Goal: Task Accomplishment & Management: Manage account settings

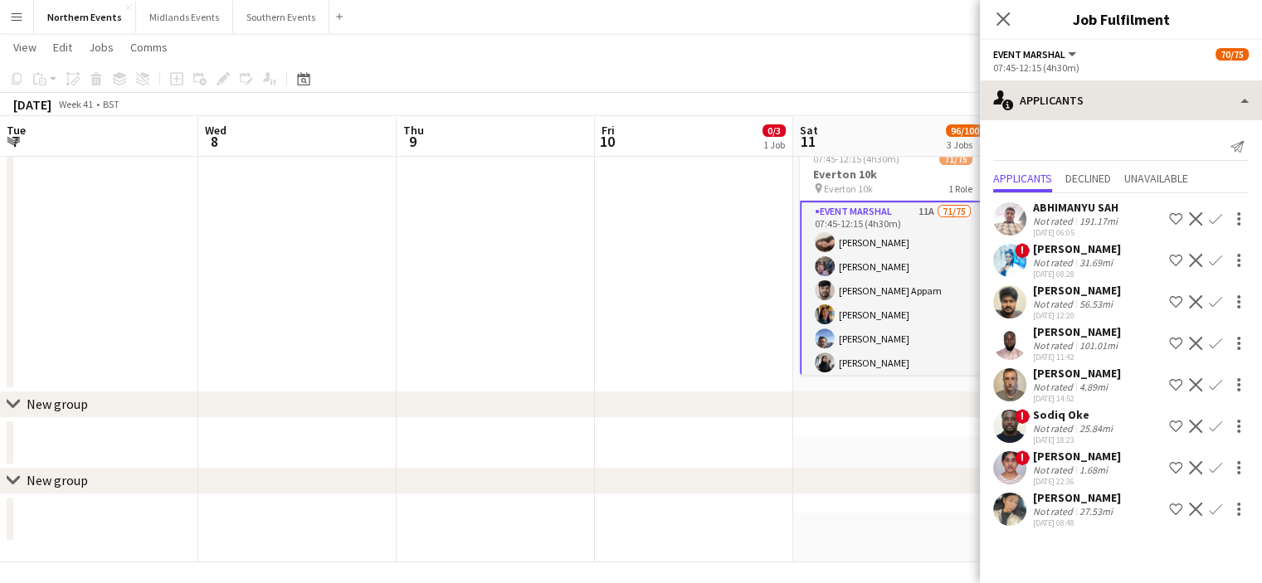
scroll to position [0, 470]
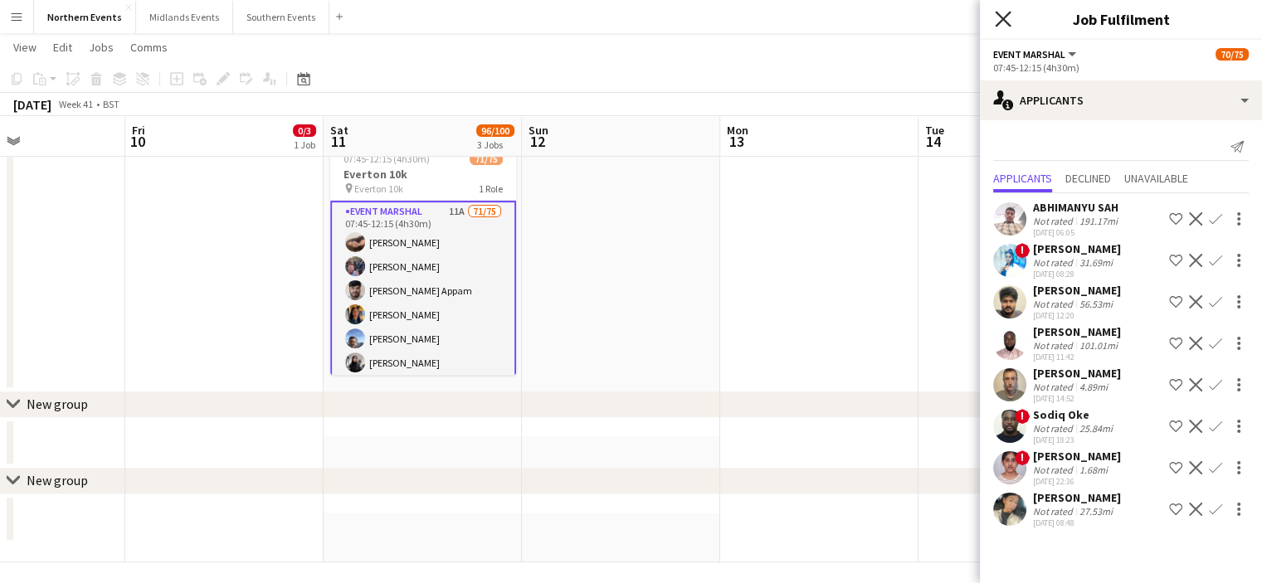
click at [1000, 16] on icon "Close pop-in" at bounding box center [1003, 19] width 16 height 16
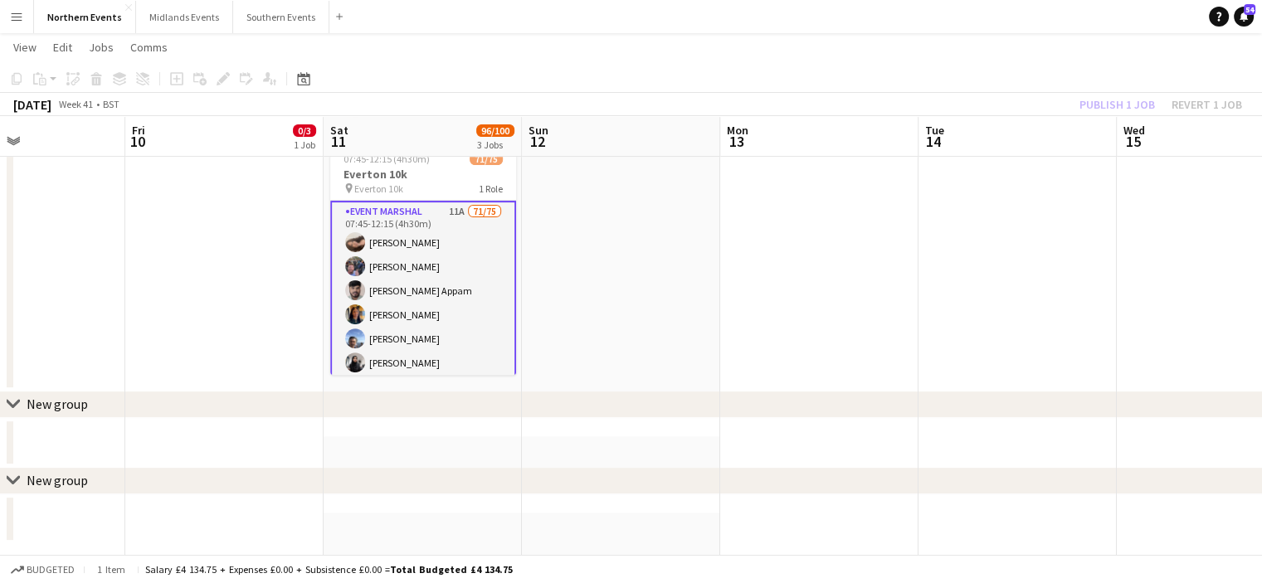
click at [1103, 95] on div "Publish 1 job Revert 1 job" at bounding box center [1160, 105] width 202 height 22
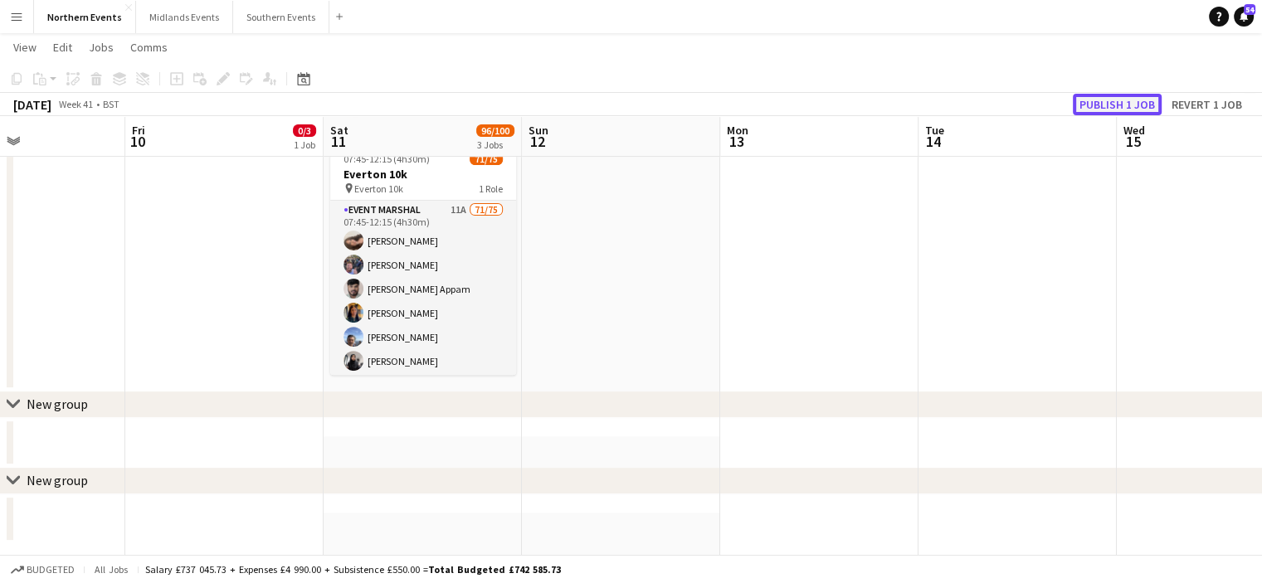
click at [1100, 105] on button "Publish 1 job" at bounding box center [1117, 105] width 89 height 22
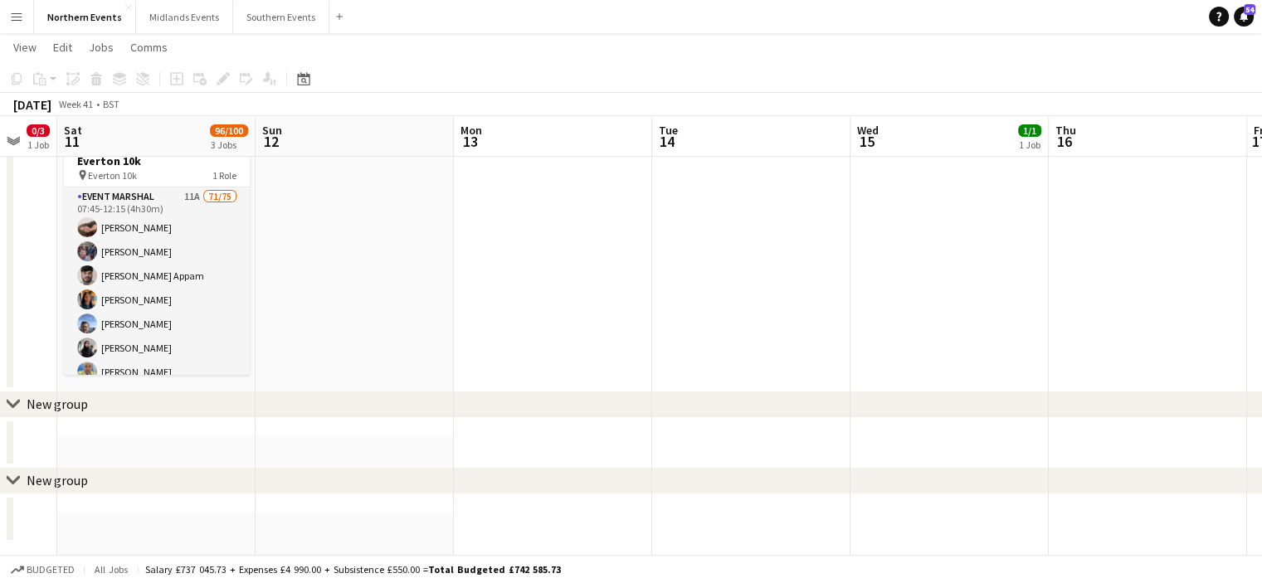
drag, startPoint x: 945, startPoint y: 253, endPoint x: 643, endPoint y: 313, distance: 307.8
click at [643, 313] on app-calendar-viewport "Tue 7 Wed 8 Thu 9 Fri 10 0/3 1 Job Sat 11 96/100 3 Jobs Sun 12 Mon 13 Tue 14 We…" at bounding box center [631, 42] width 1262 height 1039
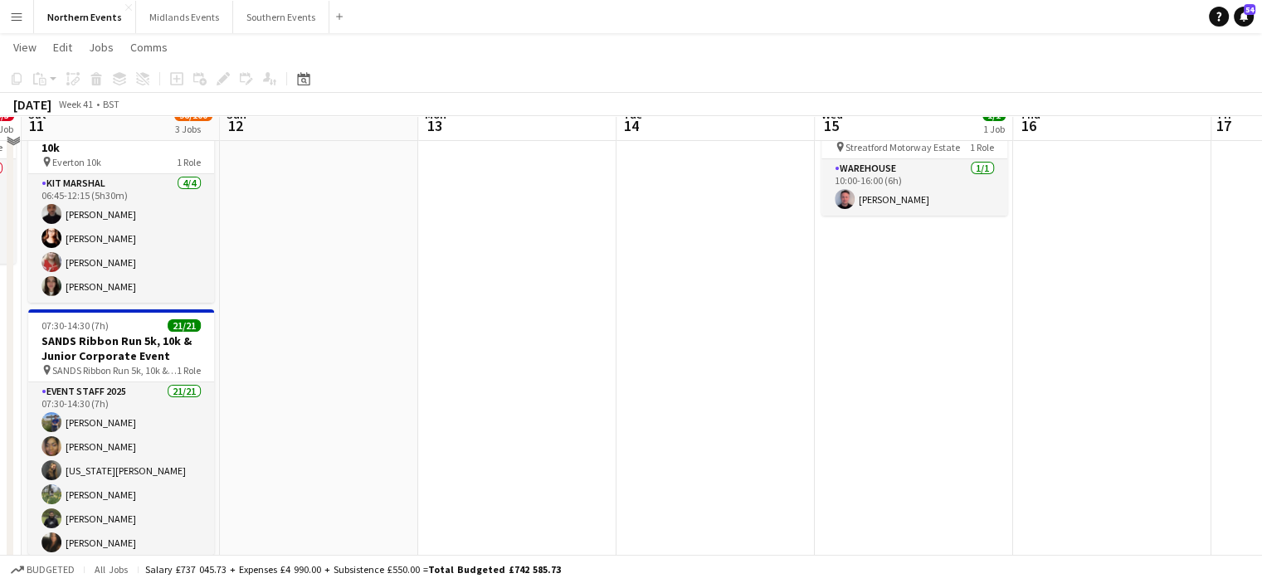
scroll to position [94, 0]
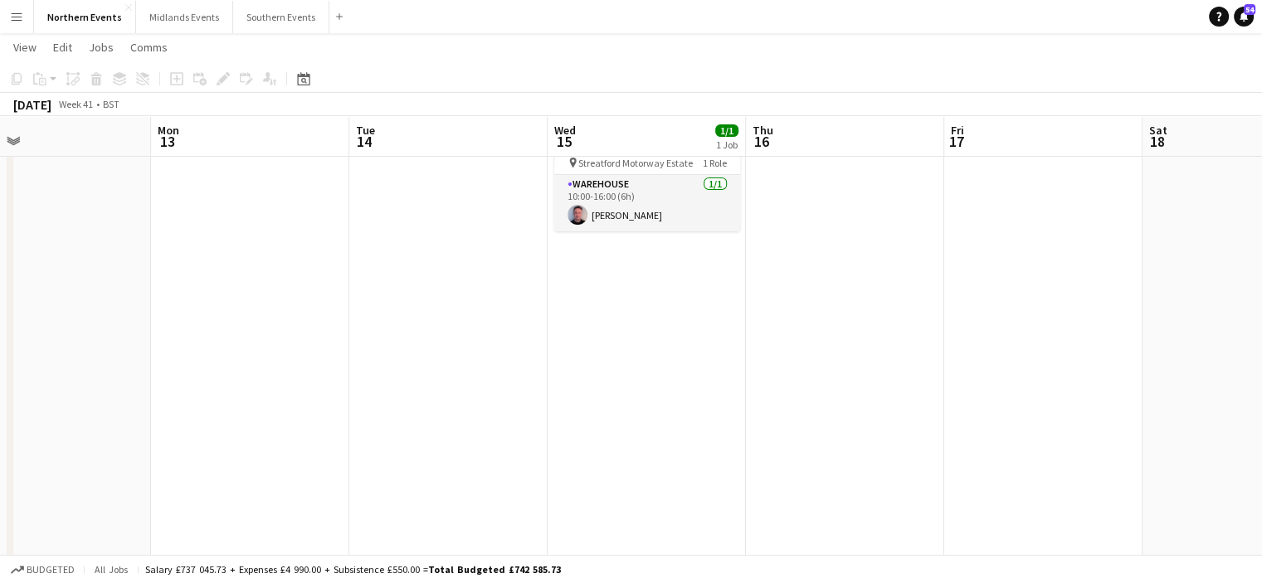
drag, startPoint x: 1218, startPoint y: 228, endPoint x: 932, endPoint y: 404, distance: 335.9
click at [932, 404] on app-calendar-viewport "Thu 9 Fri 10 0/3 1 Job Sat 11 96/100 3 Jobs Sun 12 Mon 13 Tue 14 Wed 15 1/1 1 J…" at bounding box center [631, 490] width 1262 height 1039
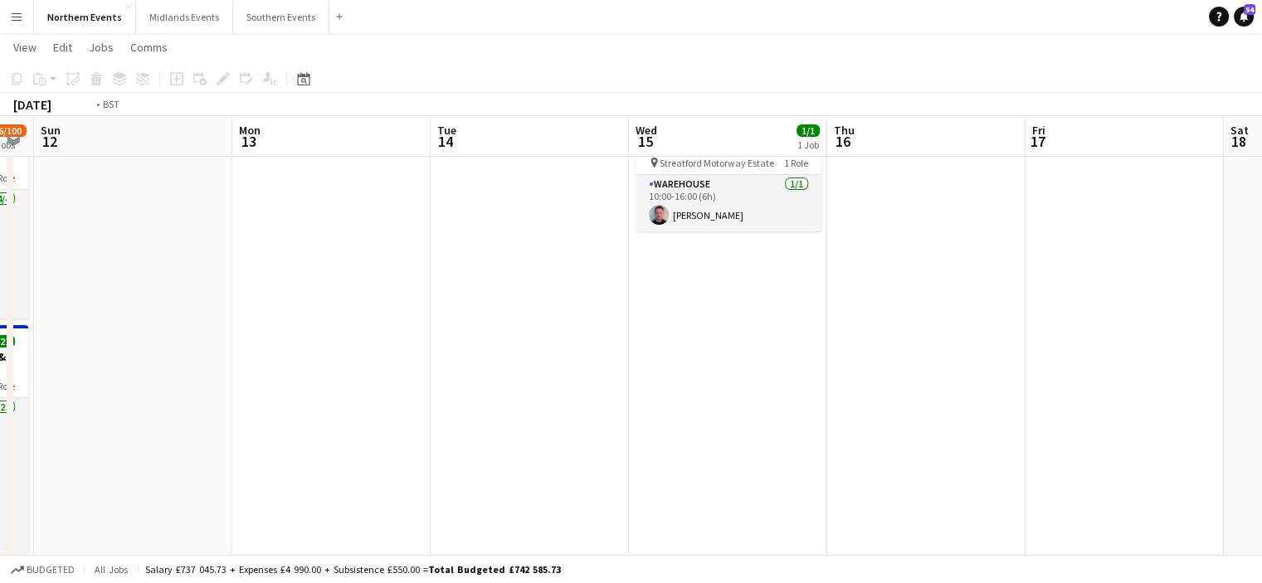
drag, startPoint x: 835, startPoint y: 441, endPoint x: 627, endPoint y: 430, distance: 207.7
click at [627, 430] on app-calendar-viewport "Thu 9 Fri 10 0/3 1 Job Sat 11 96/100 3 Jobs Sun 12 Mon 13 Tue 14 Wed 15 1/1 1 J…" at bounding box center [631, 490] width 1262 height 1039
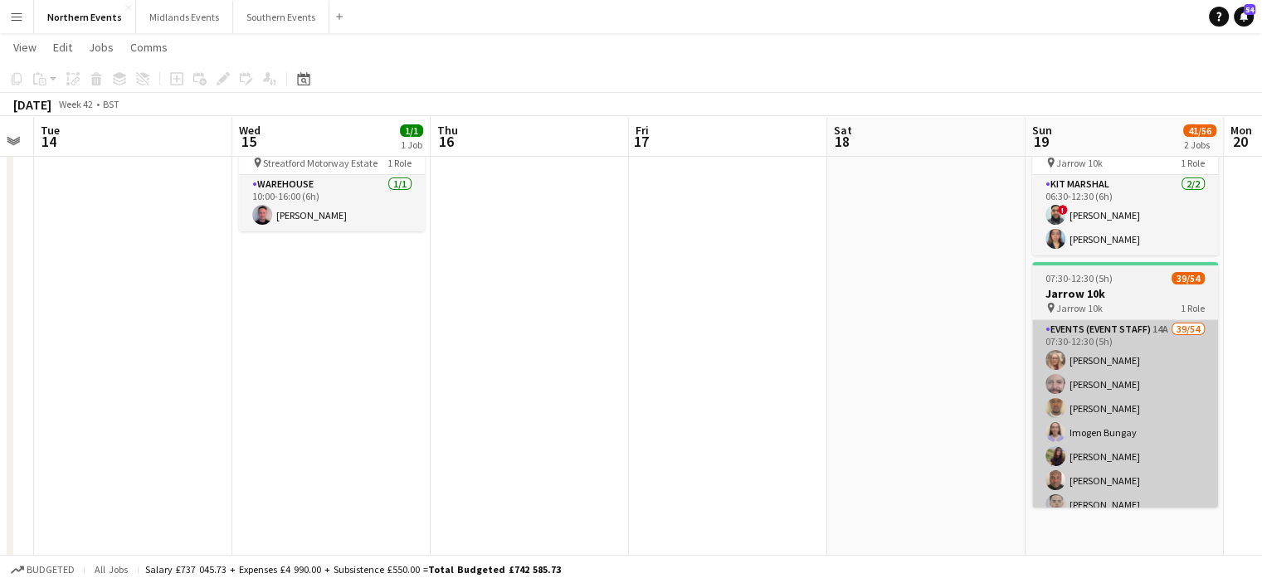
scroll to position [0, 569]
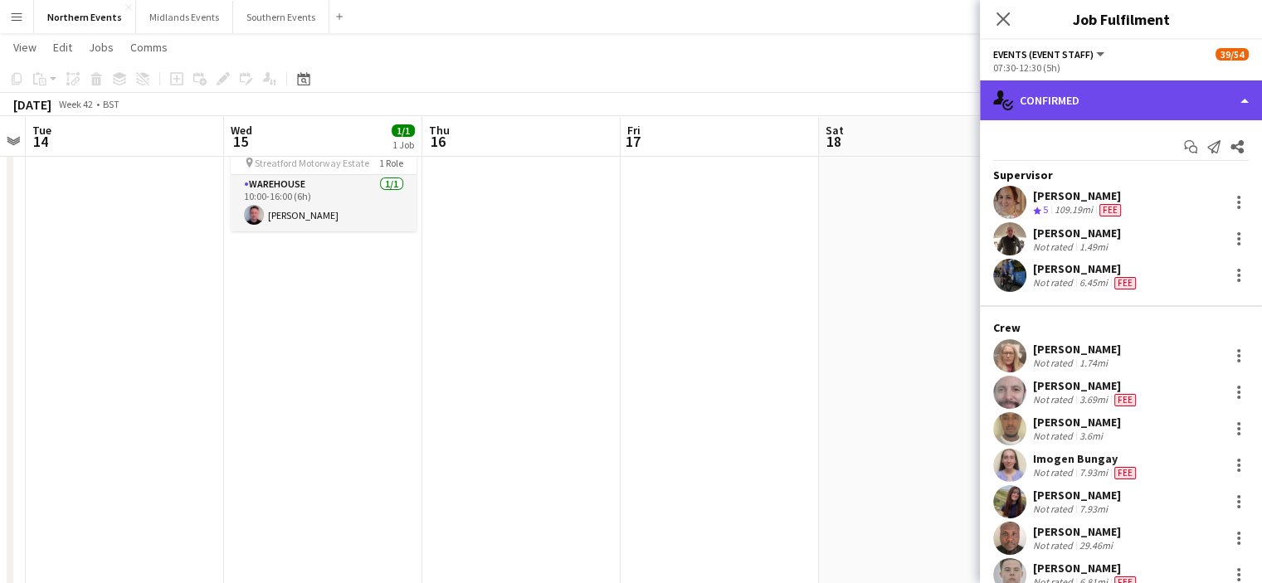
click at [1164, 102] on div "single-neutral-actions-check-2 Confirmed" at bounding box center [1121, 100] width 282 height 40
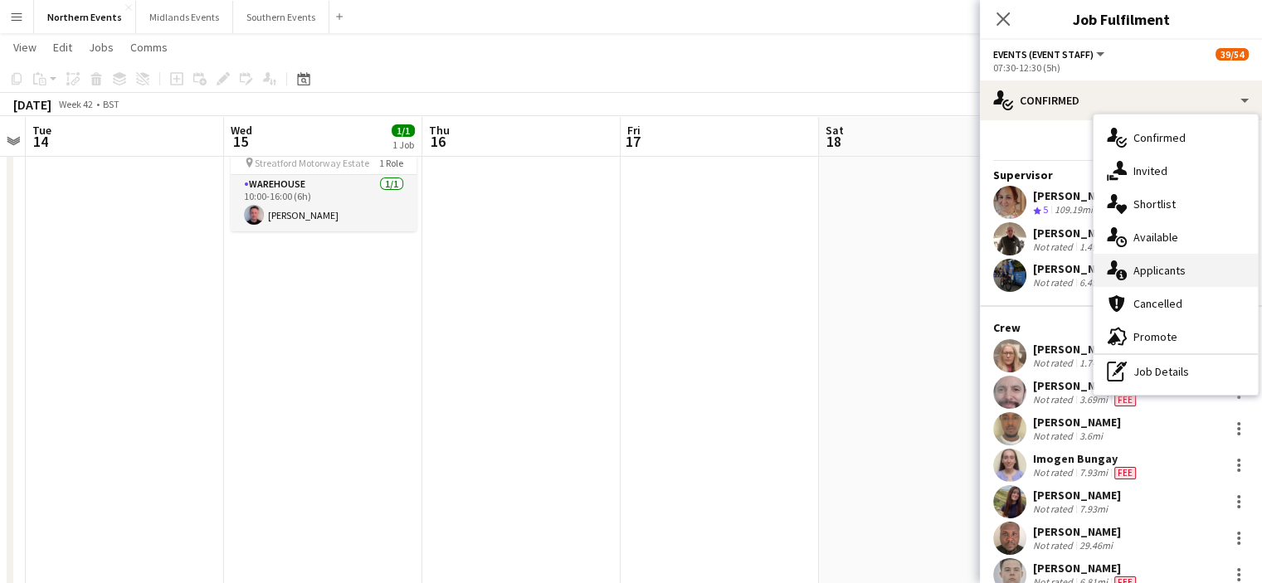
click at [1167, 269] on span "Applicants" at bounding box center [1159, 270] width 52 height 15
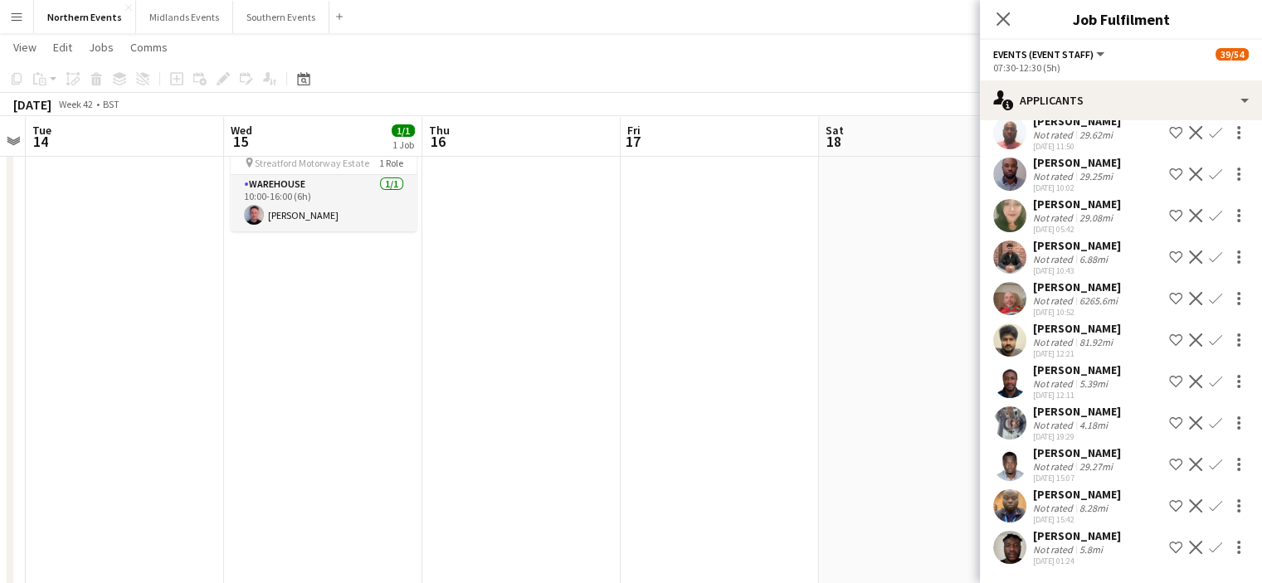
scroll to position [0, 0]
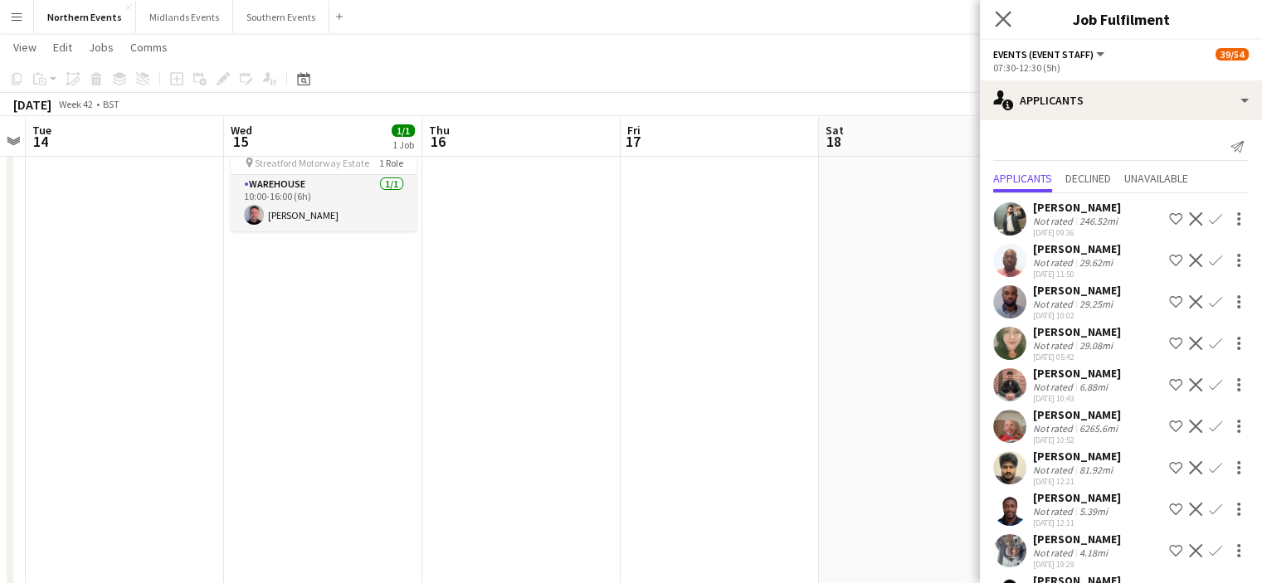
click at [1011, 22] on app-icon "Close pop-in" at bounding box center [1003, 19] width 24 height 24
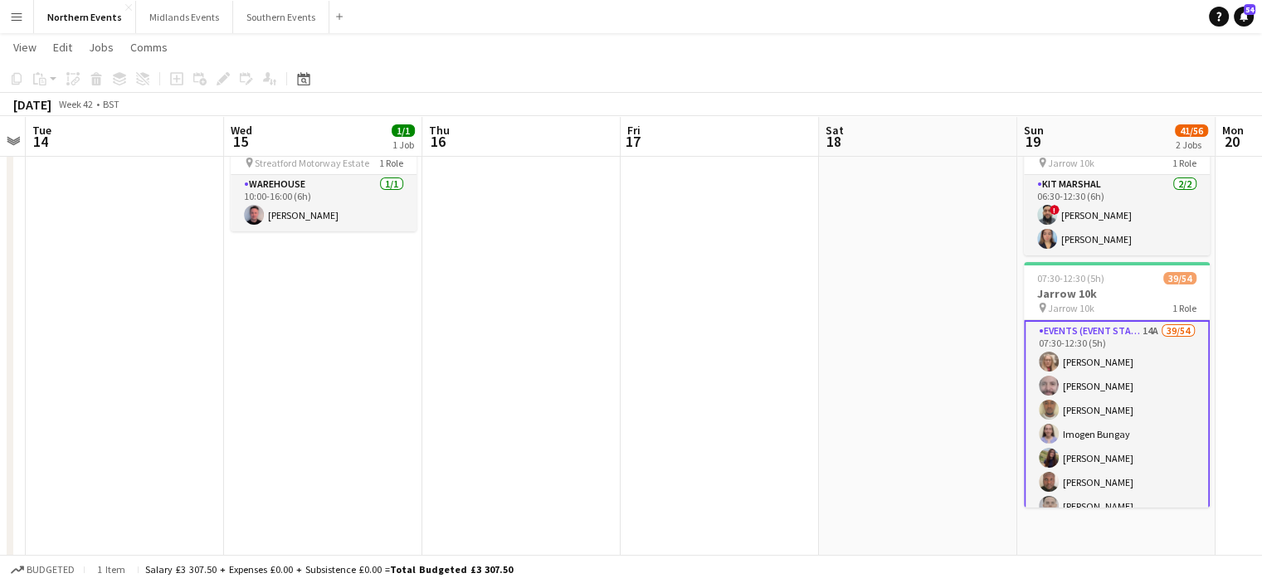
click at [13, 22] on app-icon "Menu" at bounding box center [16, 16] width 13 height 13
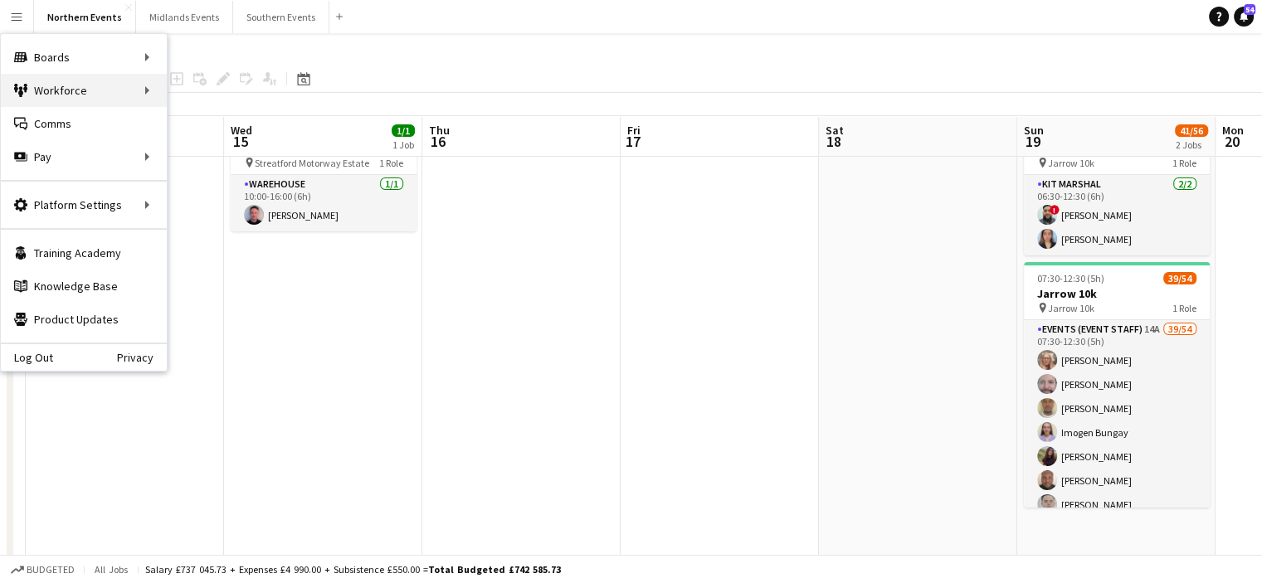
click at [155, 94] on div "Workforce Workforce" at bounding box center [84, 90] width 166 height 33
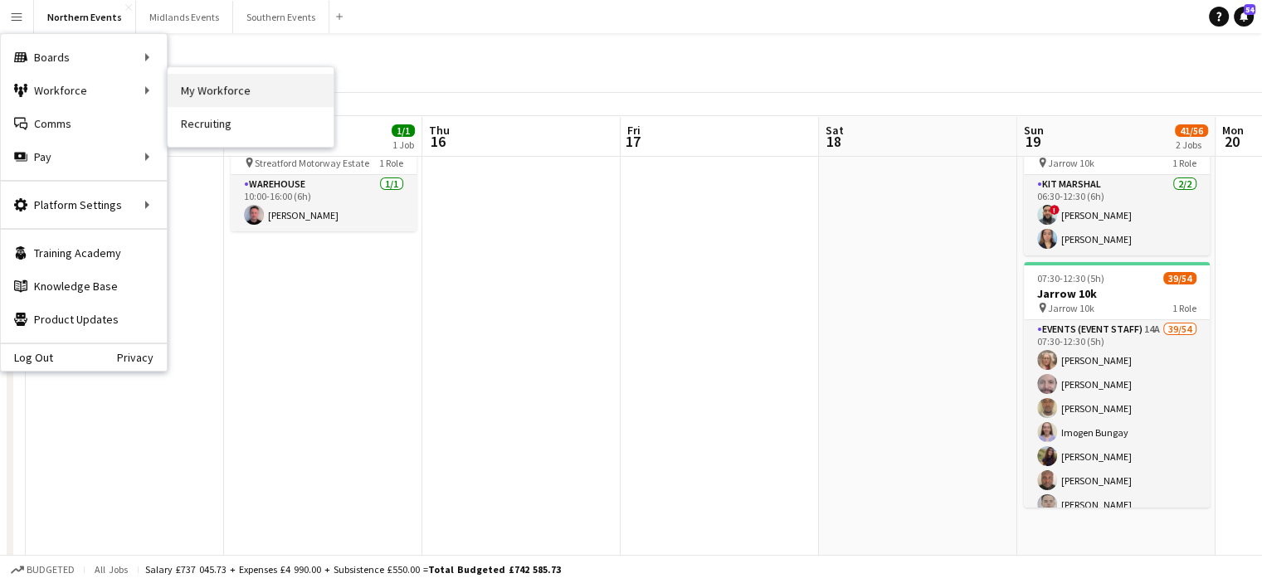
click at [212, 90] on link "My Workforce" at bounding box center [251, 90] width 166 height 33
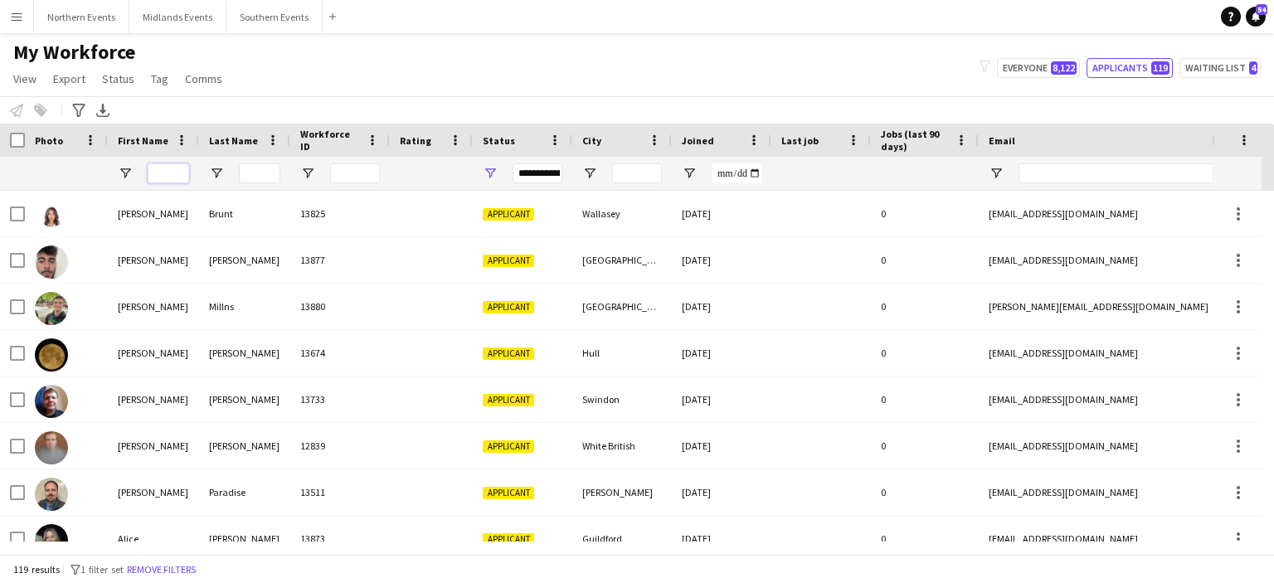
click at [160, 172] on input "First Name Filter Input" at bounding box center [168, 173] width 41 height 20
paste input "*****"
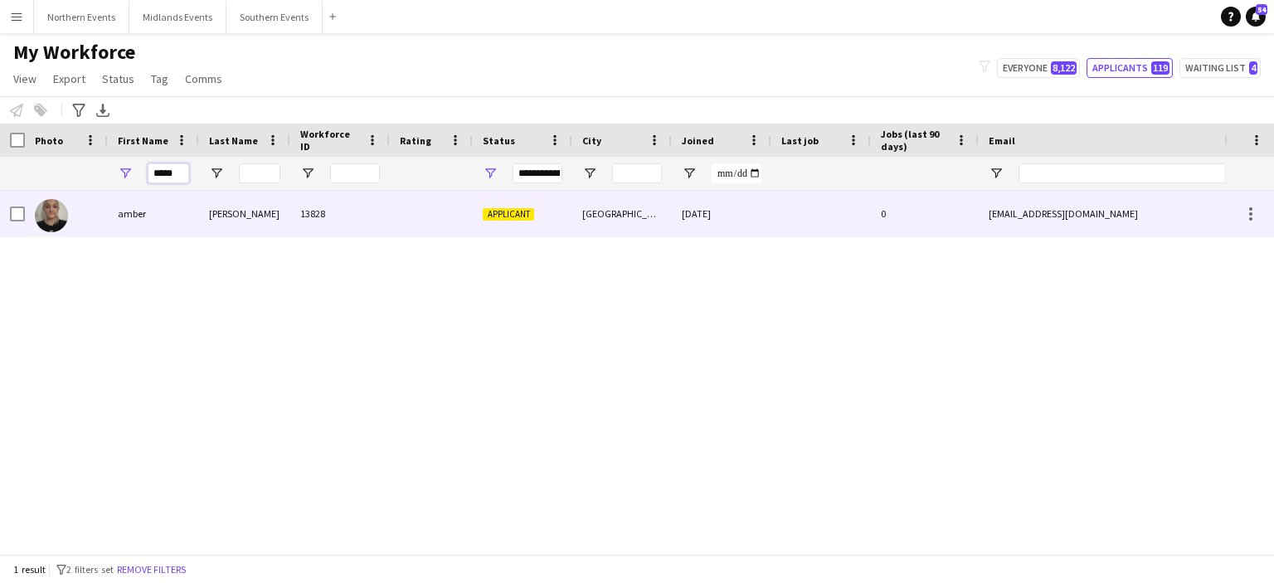
type input "*****"
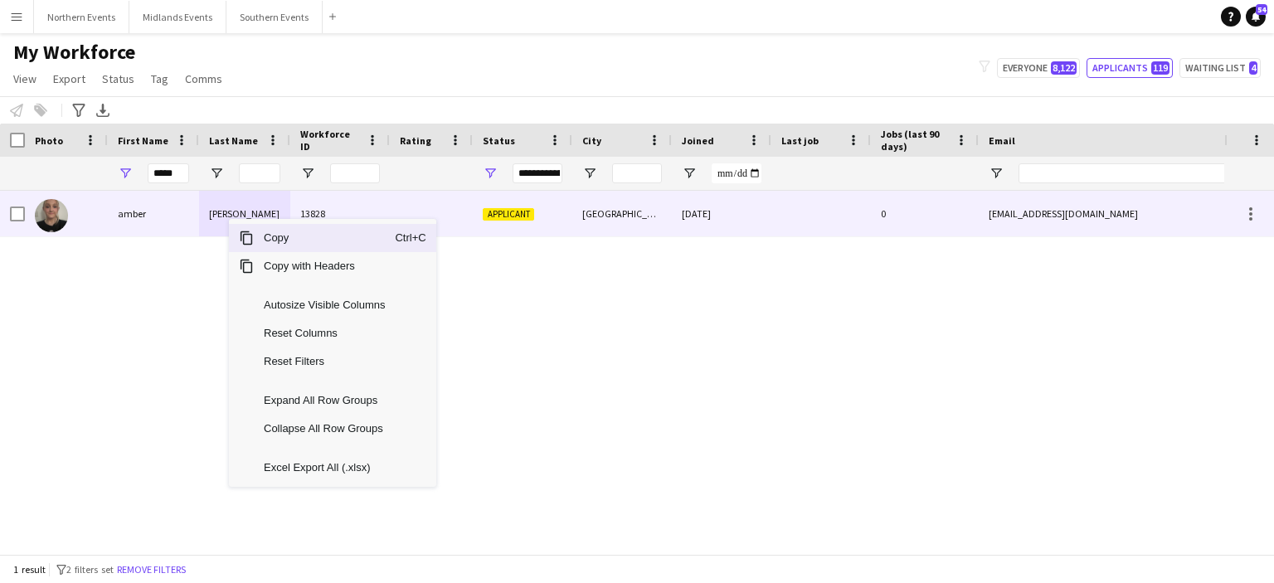
click at [228, 218] on div "[PERSON_NAME]" at bounding box center [244, 214] width 91 height 46
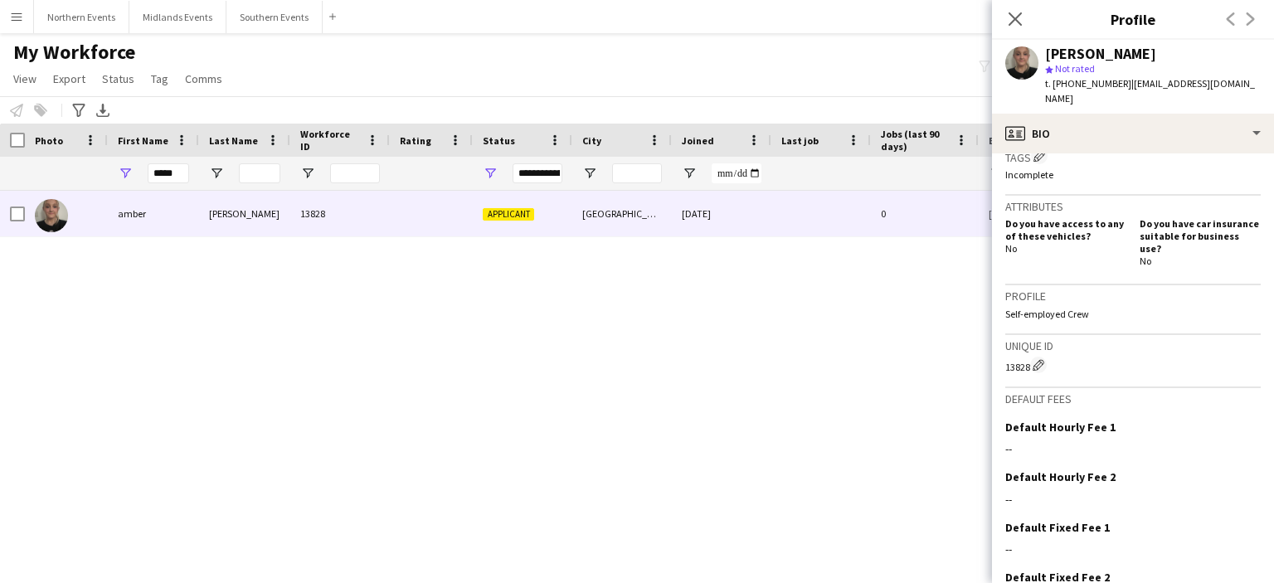
scroll to position [582, 0]
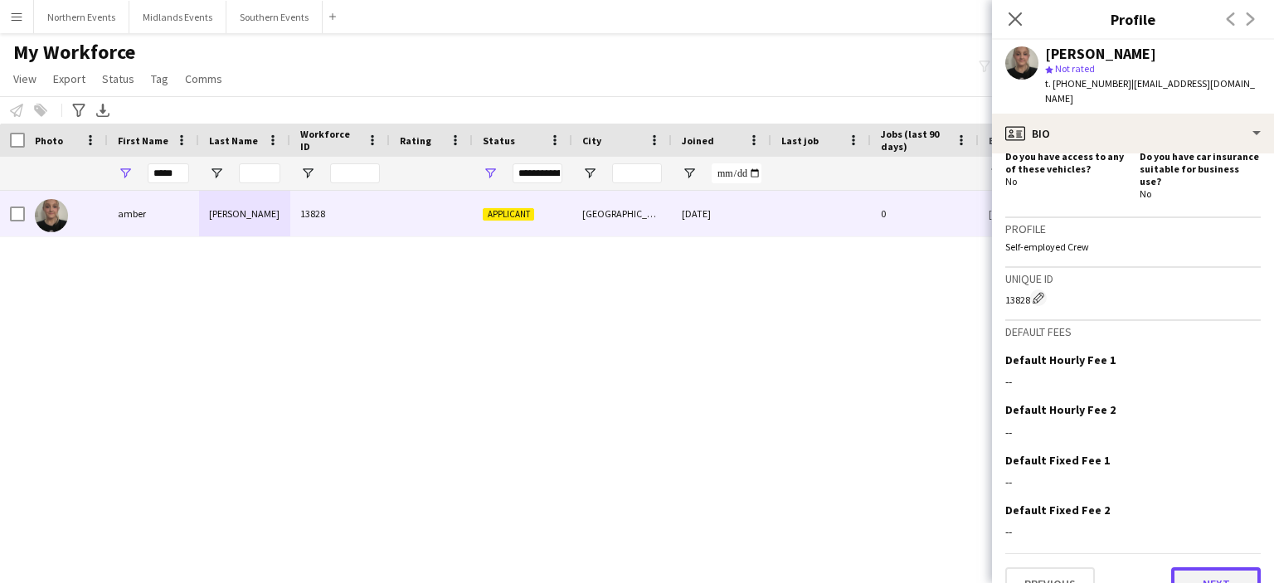
click at [1208, 569] on button "Next" at bounding box center [1216, 583] width 90 height 33
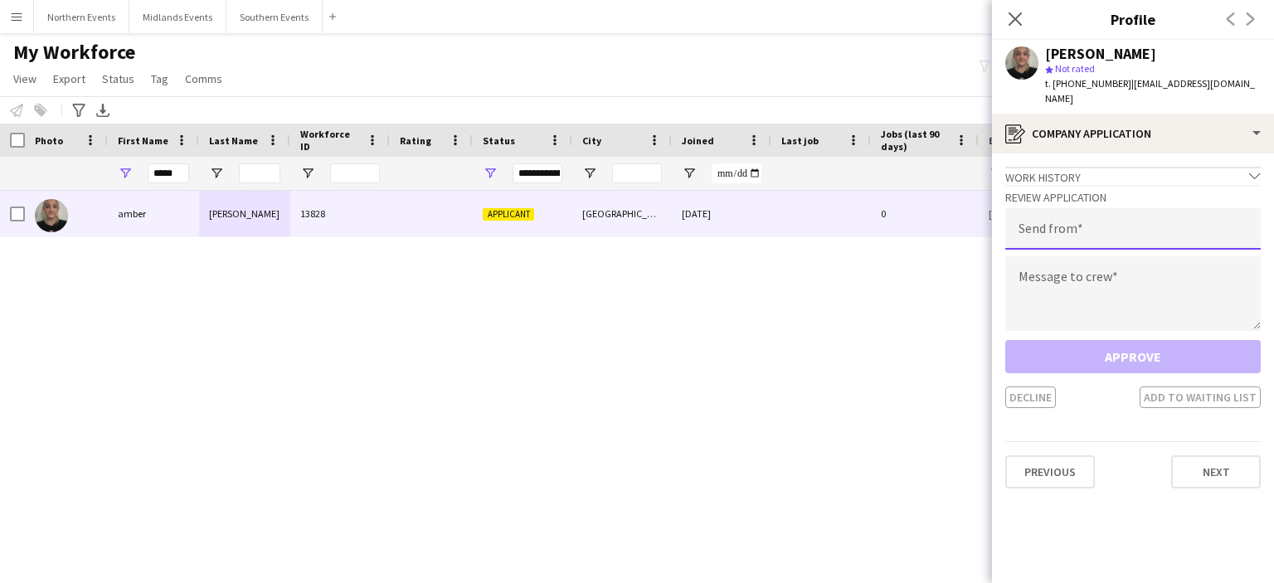
click at [1088, 223] on input "email" at bounding box center [1133, 228] width 256 height 41
type input "**********"
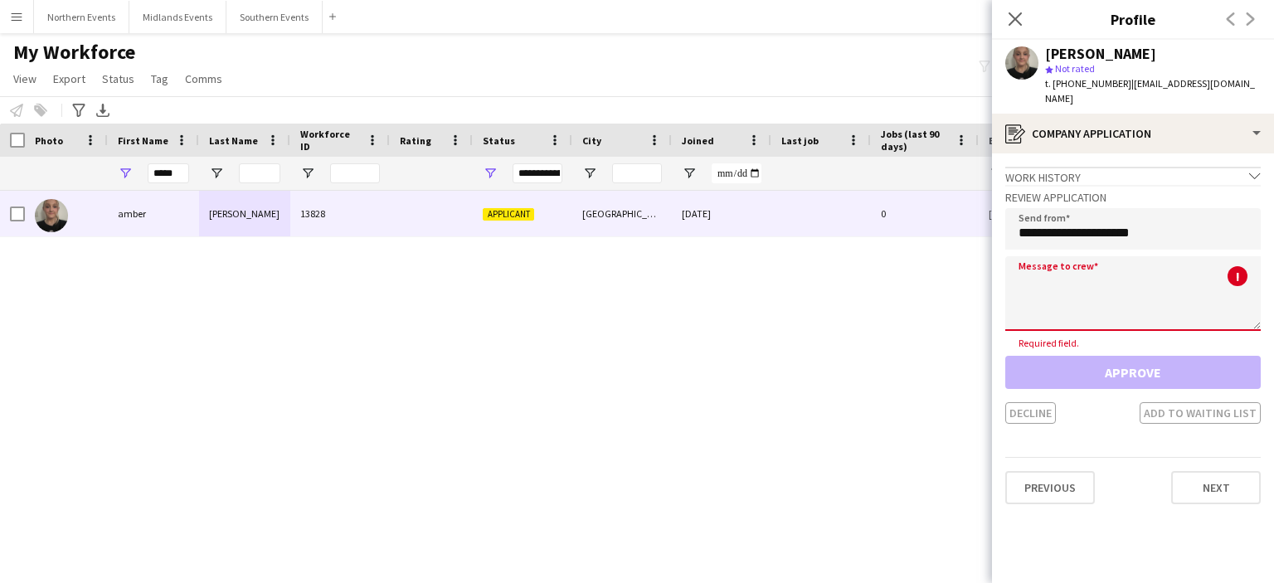
paste textarea "**********"
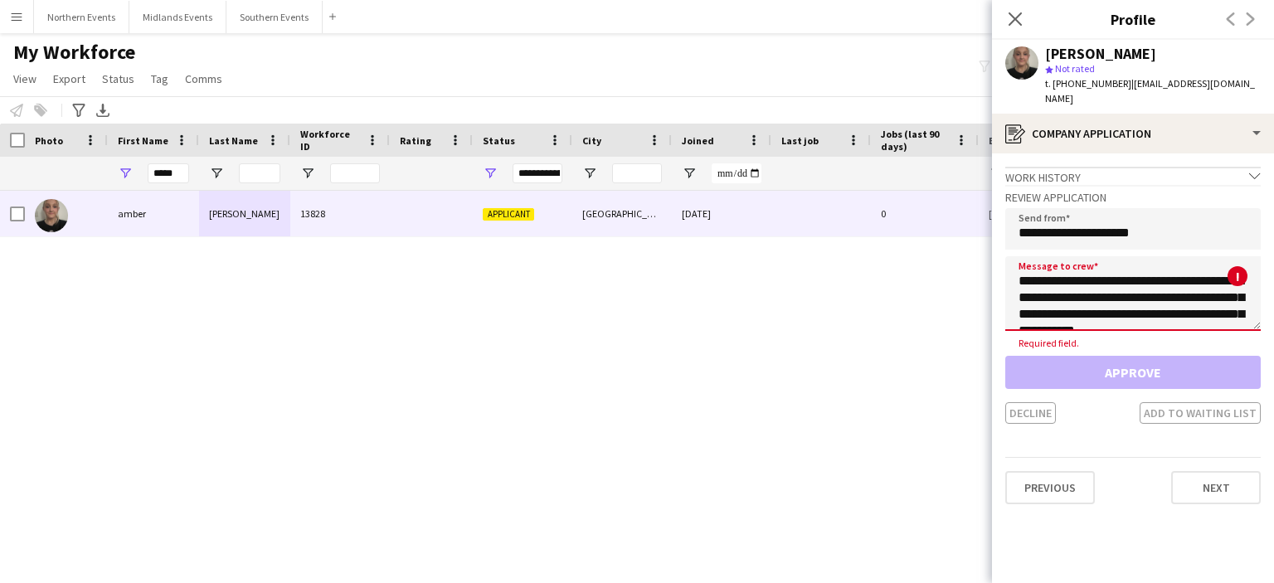
scroll to position [358, 0]
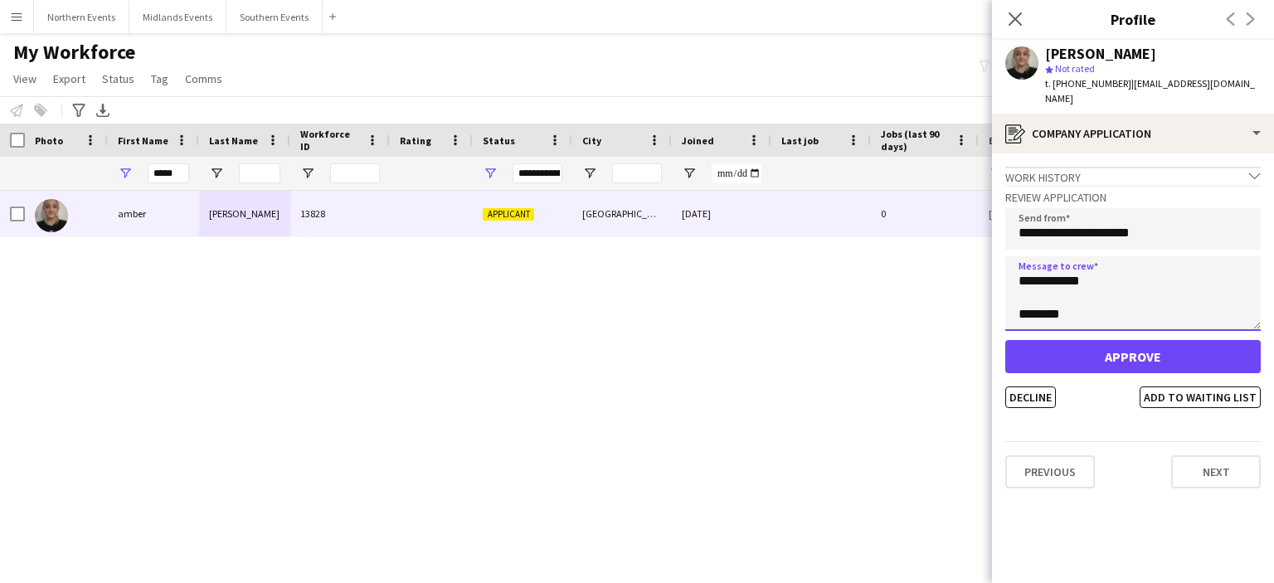
type textarea "**********"
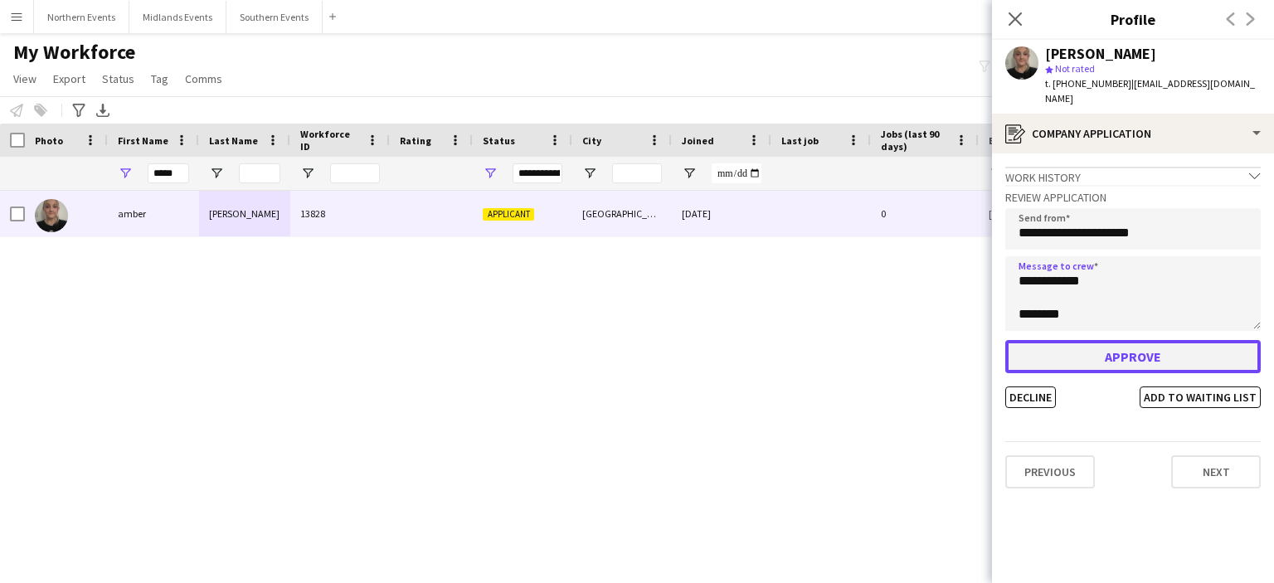
click at [1054, 341] on button "Approve" at bounding box center [1133, 356] width 256 height 33
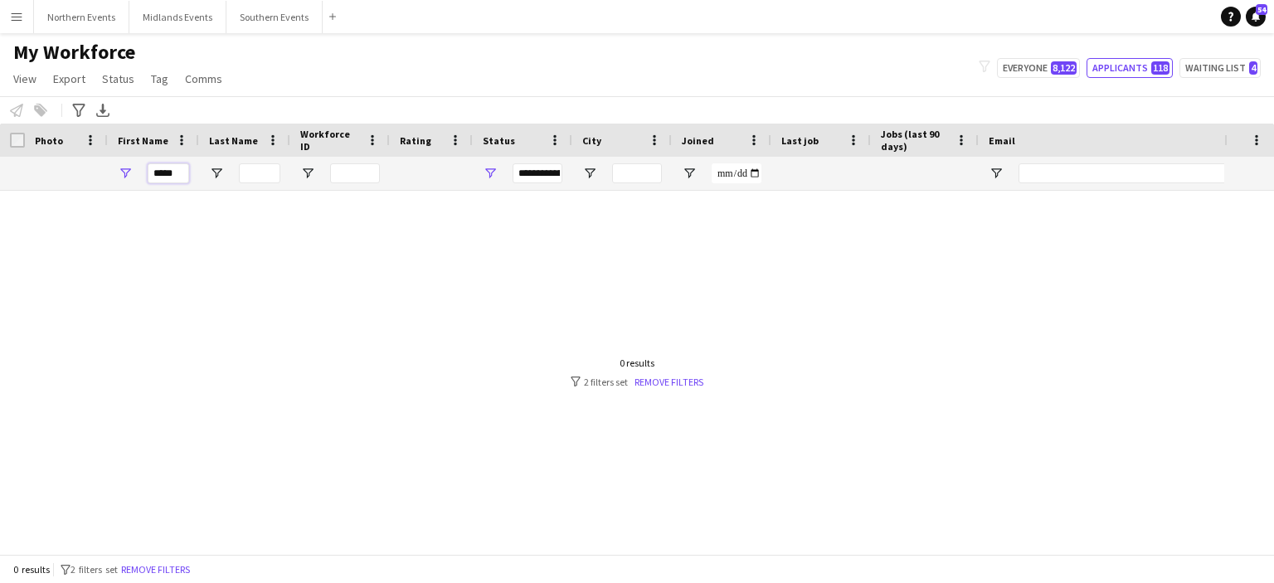
click at [183, 174] on input "*****" at bounding box center [168, 173] width 41 height 20
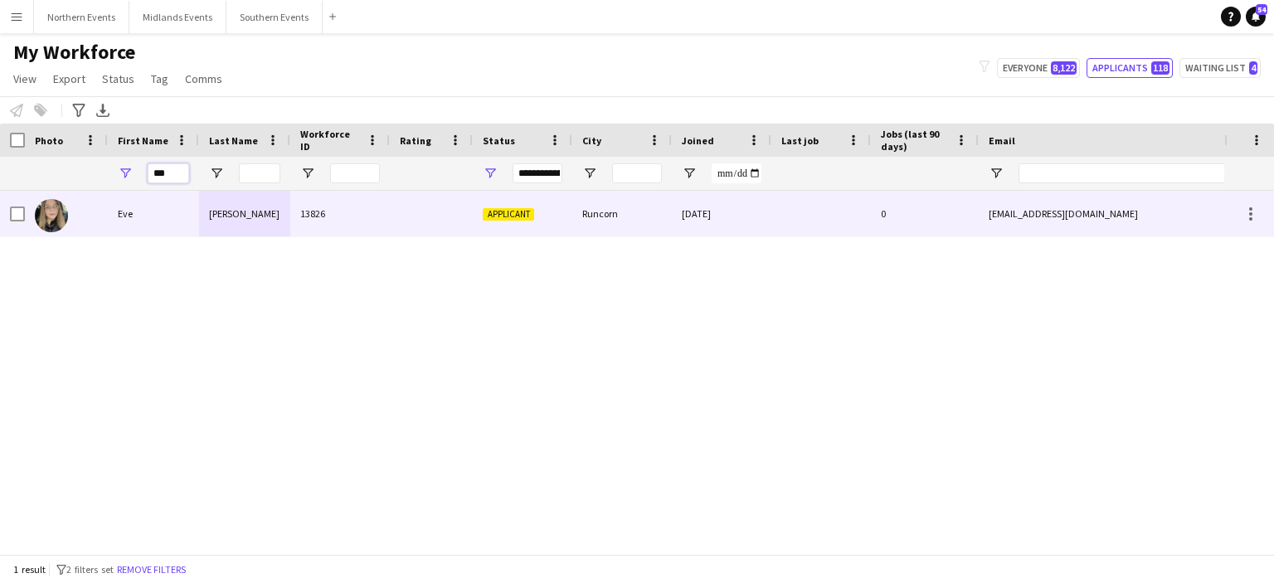
type input "***"
click at [216, 214] on div "[PERSON_NAME]" at bounding box center [244, 214] width 91 height 46
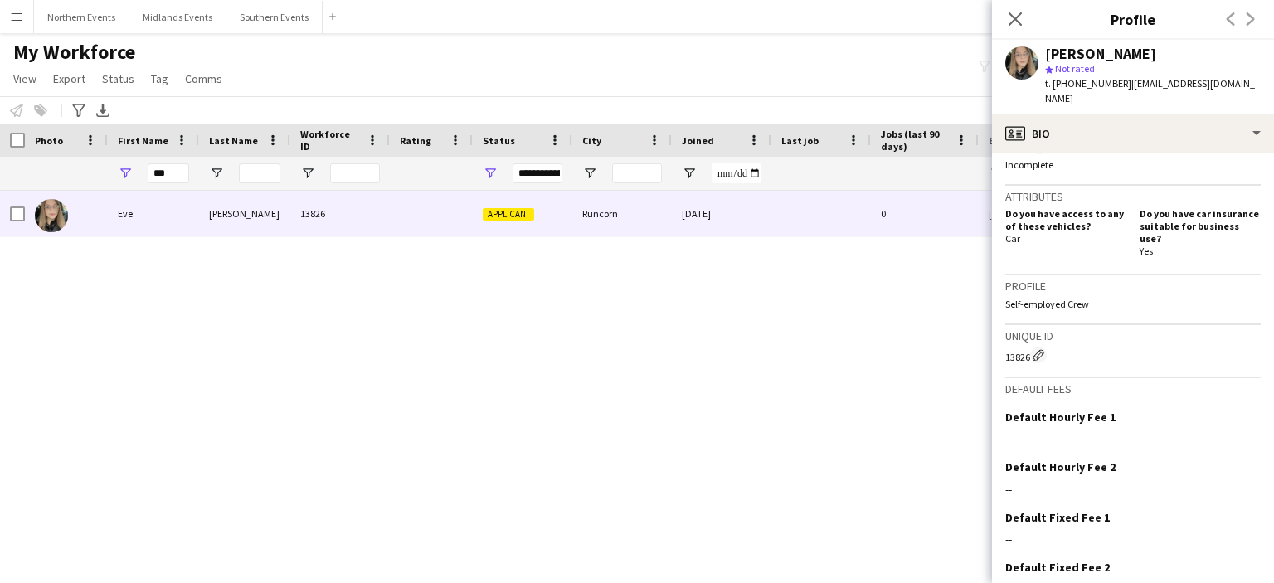
scroll to position [582, 0]
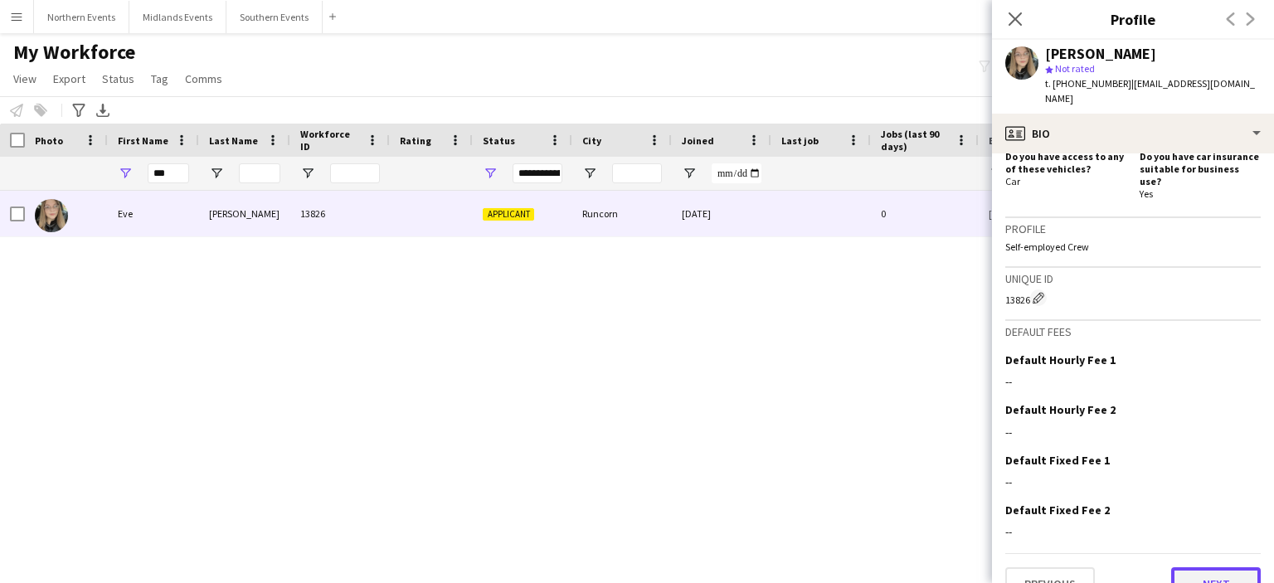
click at [1208, 567] on button "Next" at bounding box center [1216, 583] width 90 height 33
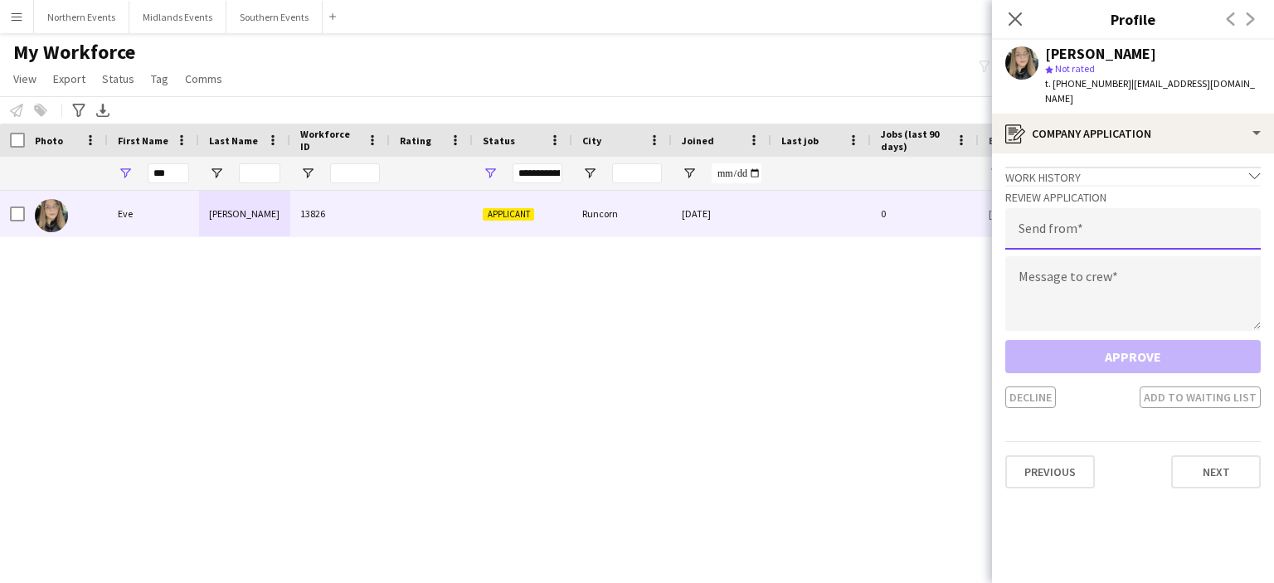
click at [1078, 211] on input "email" at bounding box center [1133, 228] width 256 height 41
type input "**********"
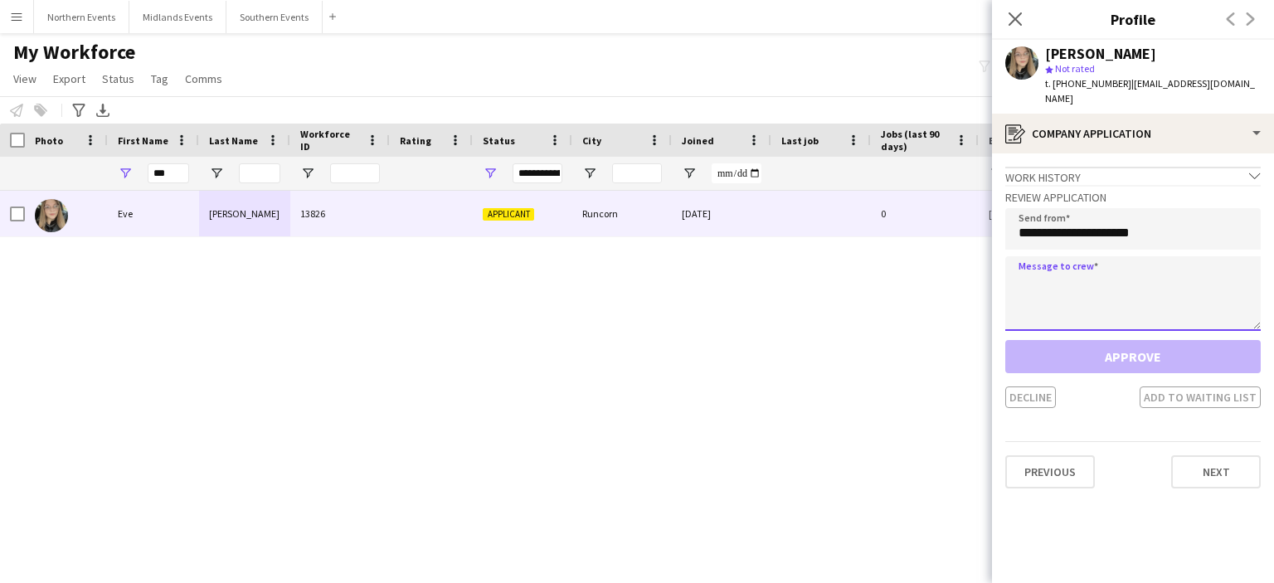
paste textarea "**********"
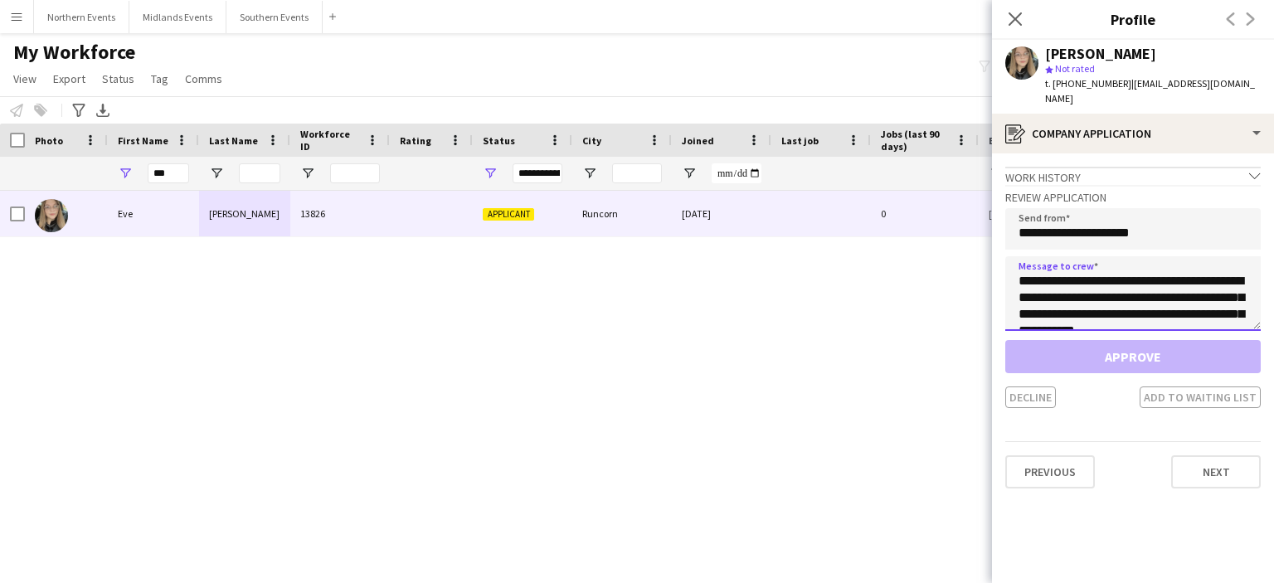
scroll to position [358, 0]
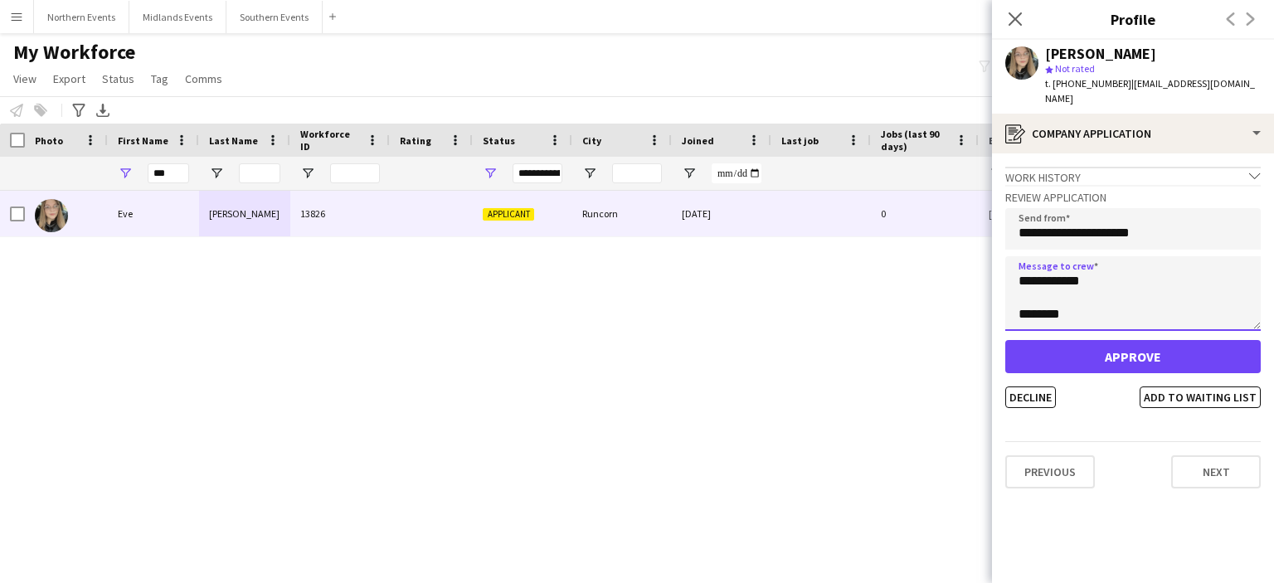
type textarea "**********"
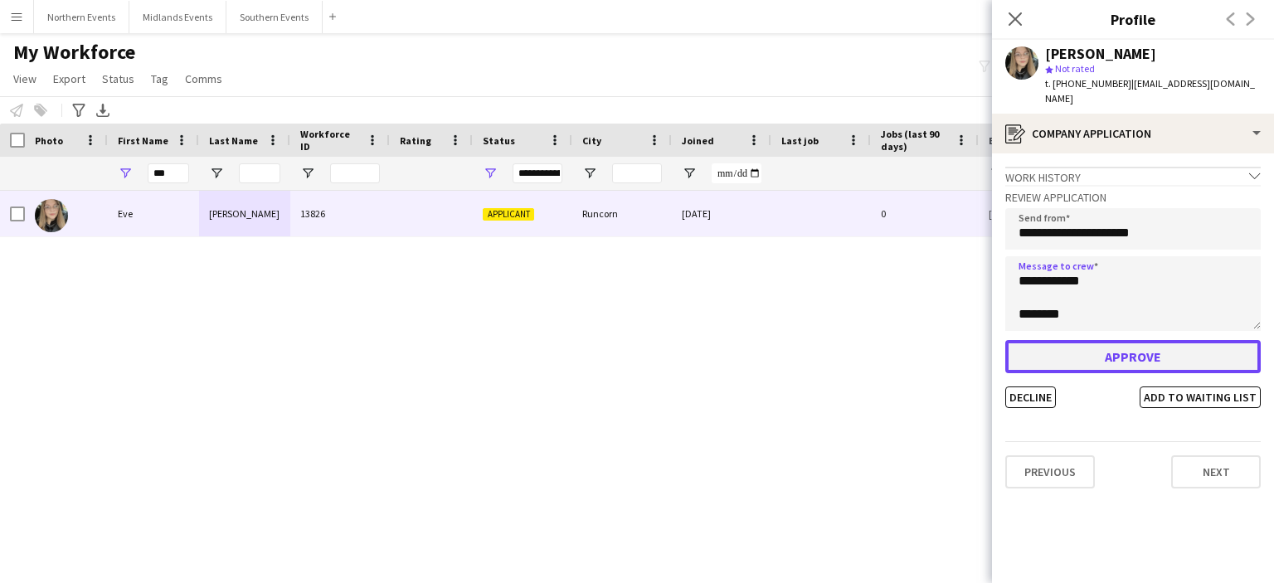
click at [1141, 346] on button "Approve" at bounding box center [1133, 356] width 256 height 33
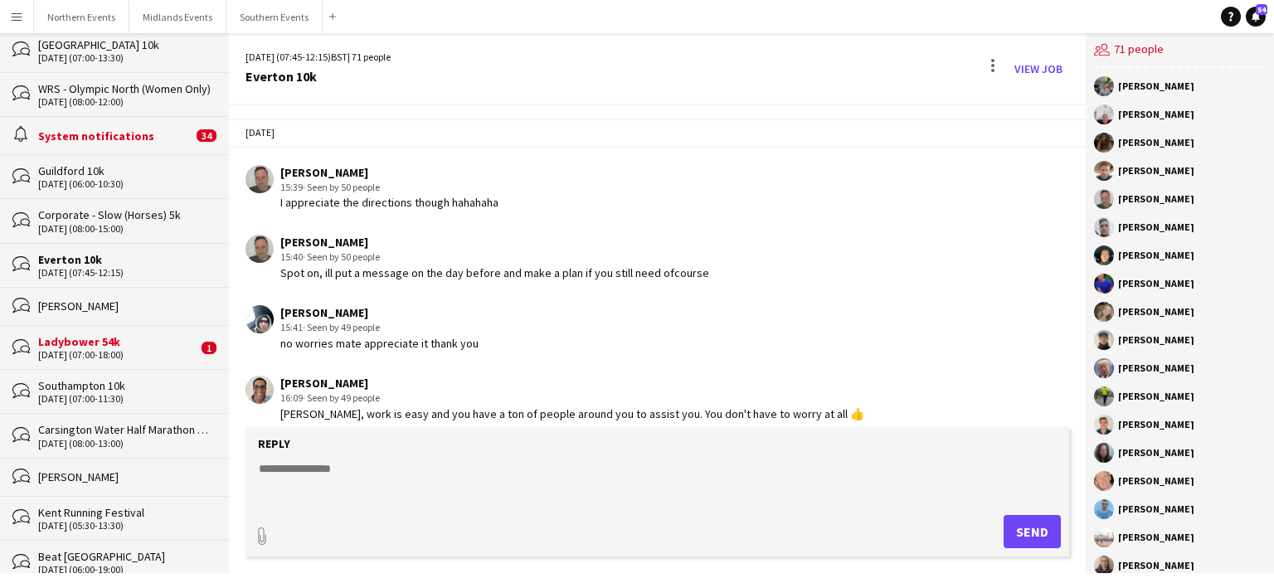
scroll to position [3205, 0]
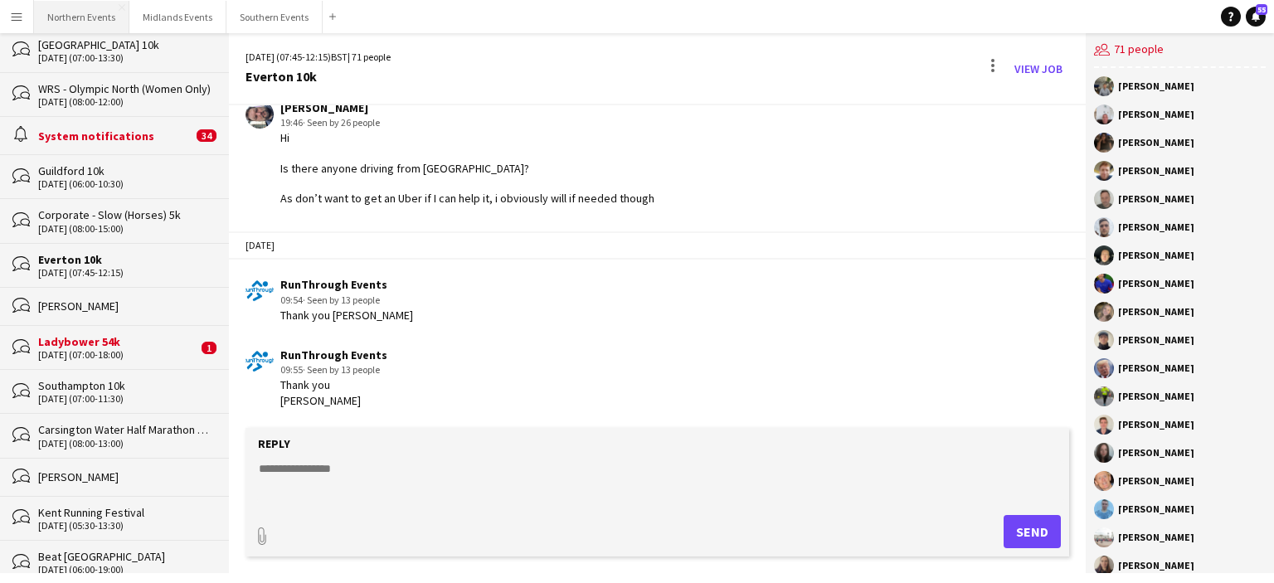
click at [85, 24] on button "Northern Events Close" at bounding box center [81, 17] width 95 height 32
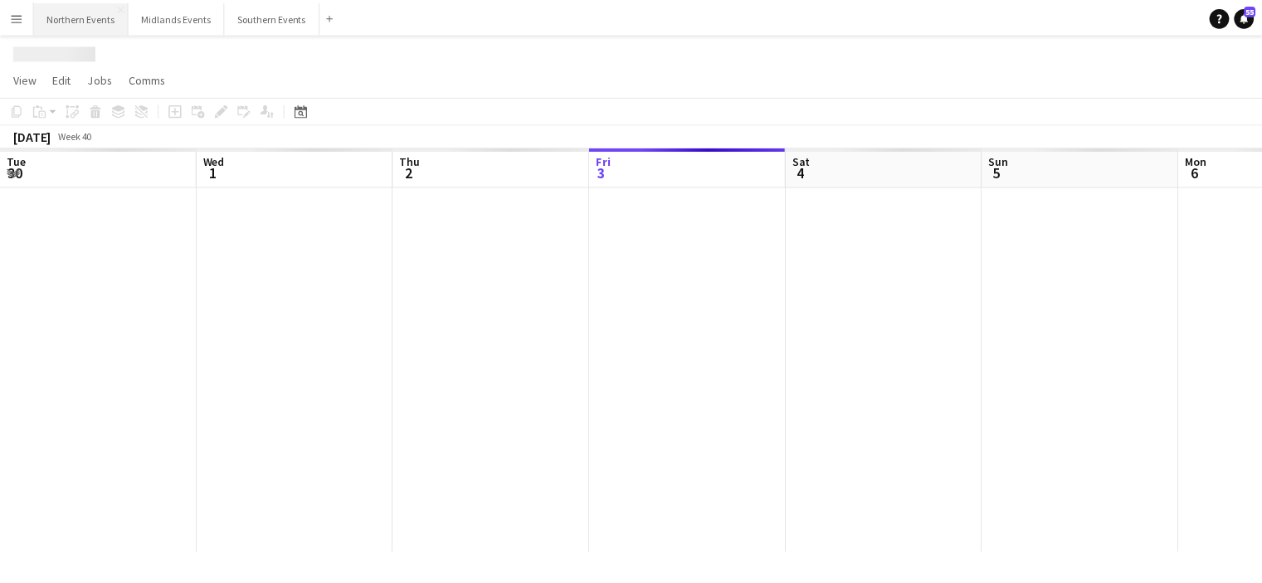
scroll to position [0, 397]
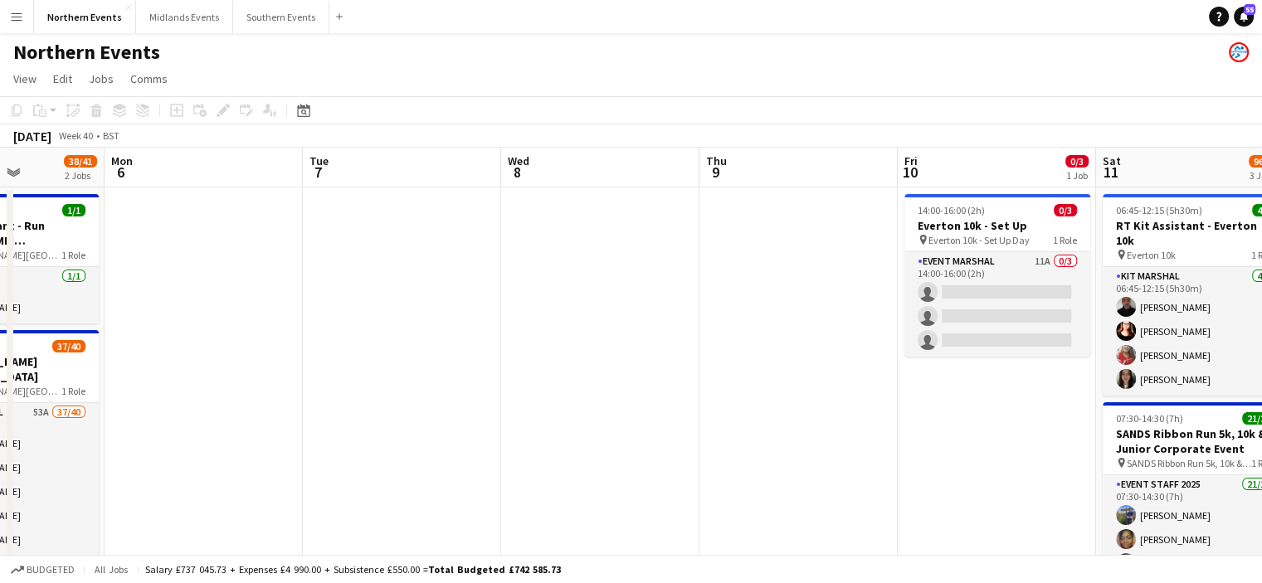
drag, startPoint x: 1047, startPoint y: 262, endPoint x: 562, endPoint y: 275, distance: 484.6
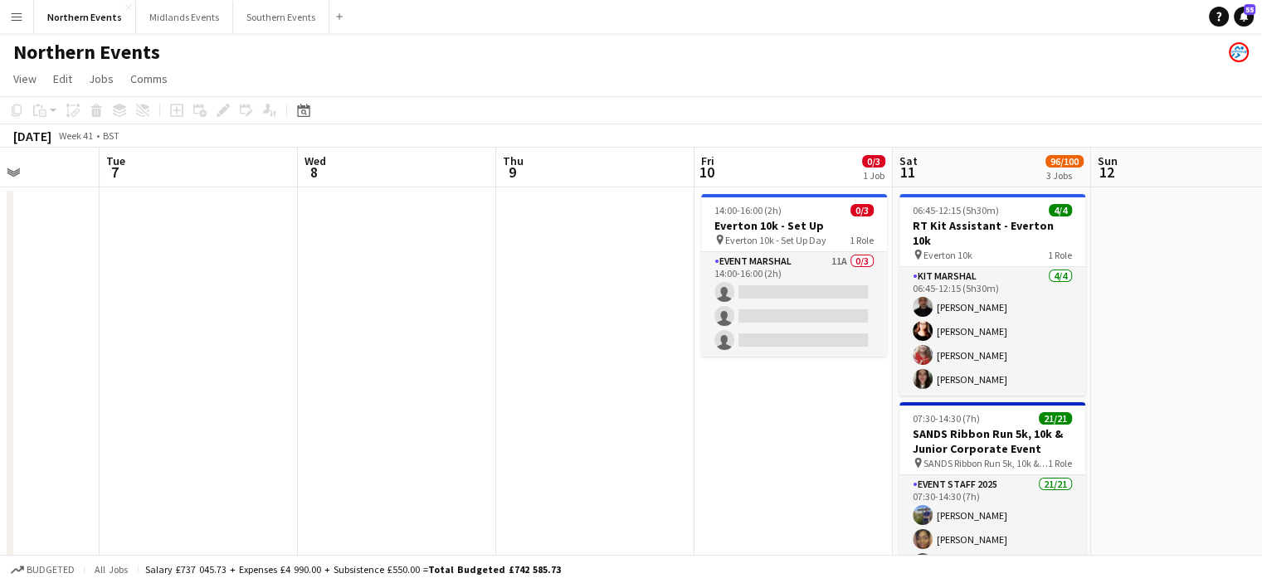
drag, startPoint x: 787, startPoint y: 361, endPoint x: 483, endPoint y: 339, distance: 305.2
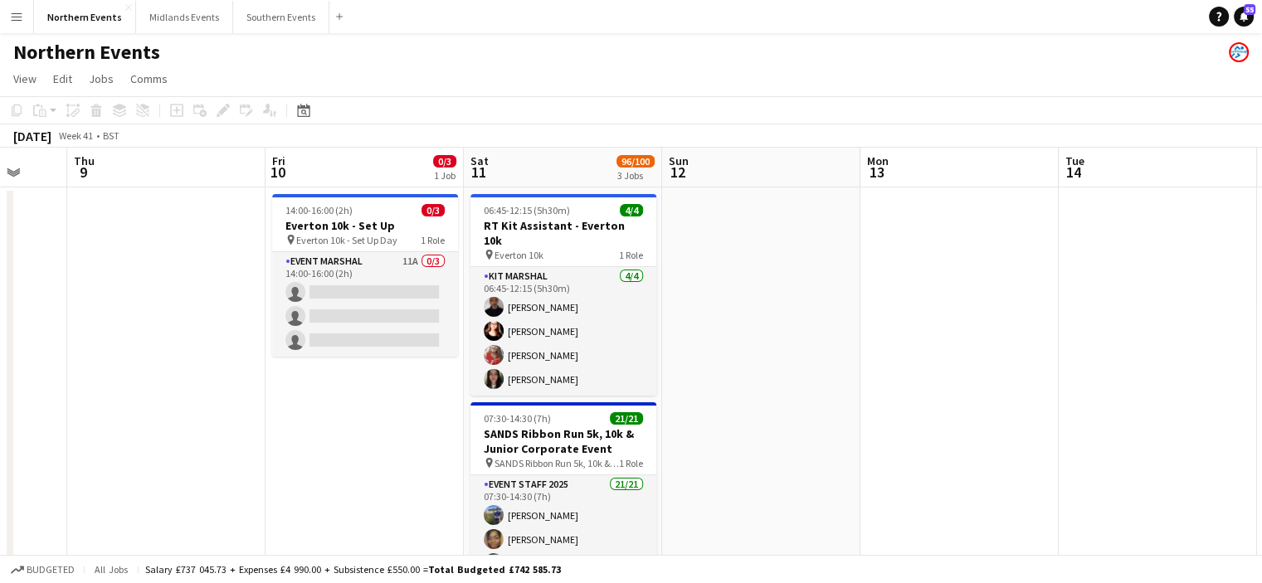
drag, startPoint x: 1195, startPoint y: 366, endPoint x: 640, endPoint y: 316, distance: 557.2
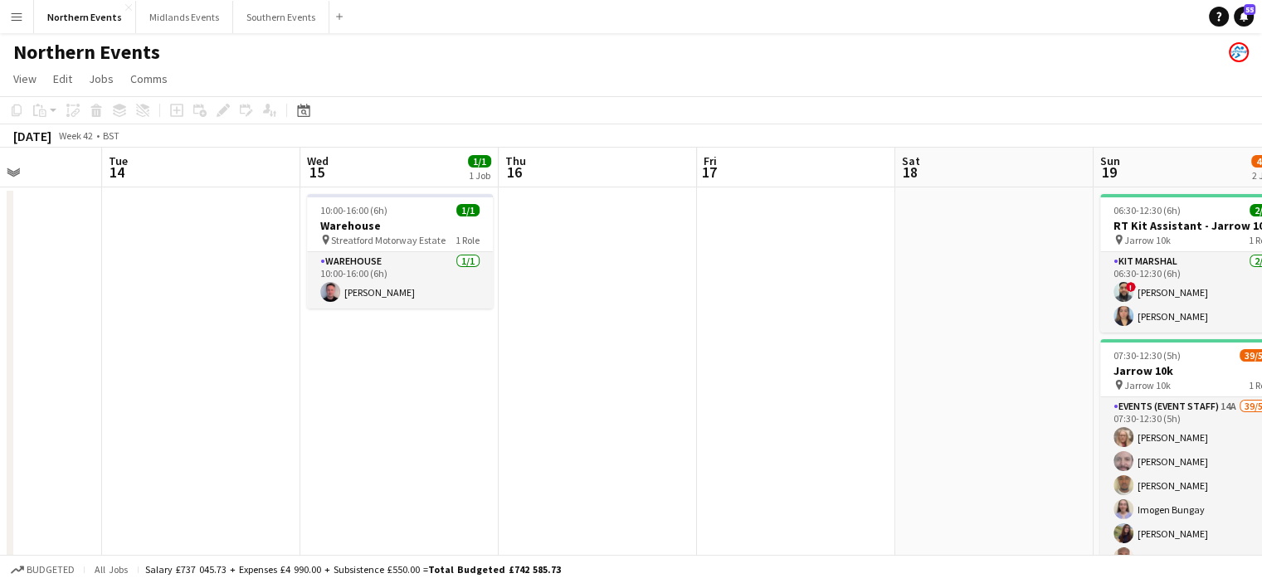
drag, startPoint x: 1095, startPoint y: 371, endPoint x: 713, endPoint y: 361, distance: 382.6
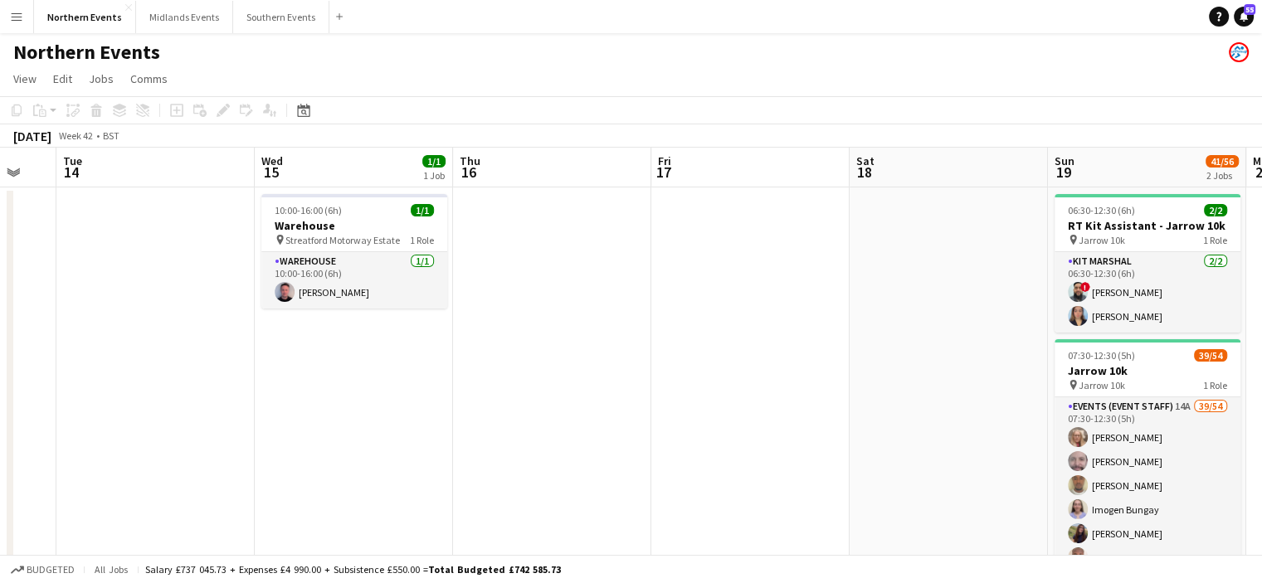
drag, startPoint x: 1020, startPoint y: 378, endPoint x: 776, endPoint y: 380, distance: 243.9
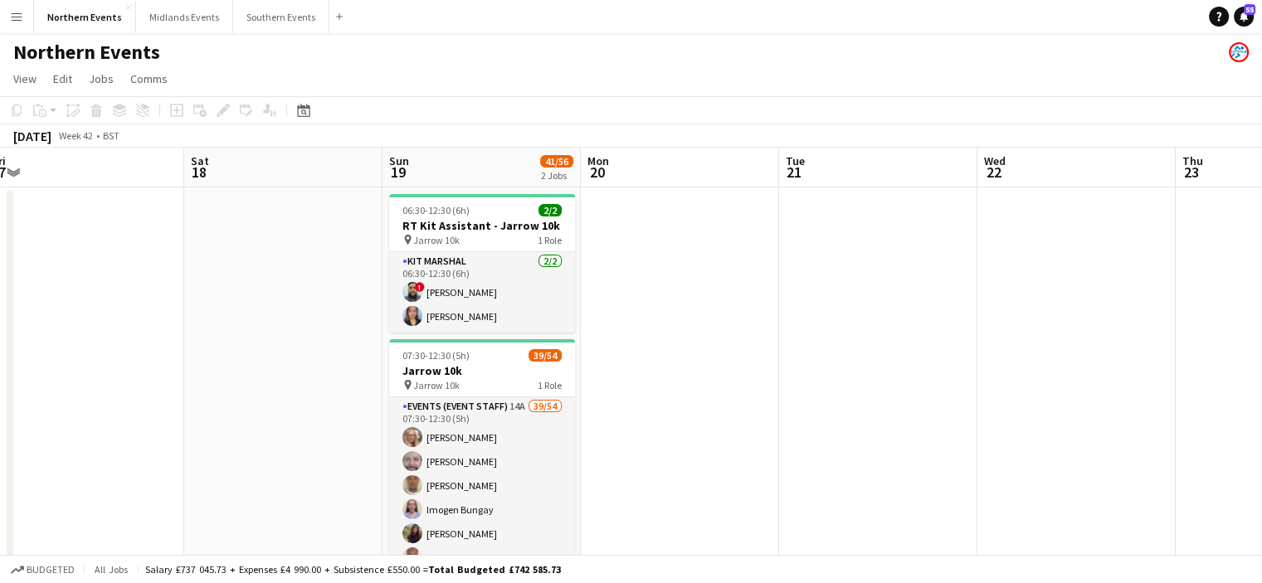
drag, startPoint x: 636, startPoint y: 394, endPoint x: 500, endPoint y: 376, distance: 137.3
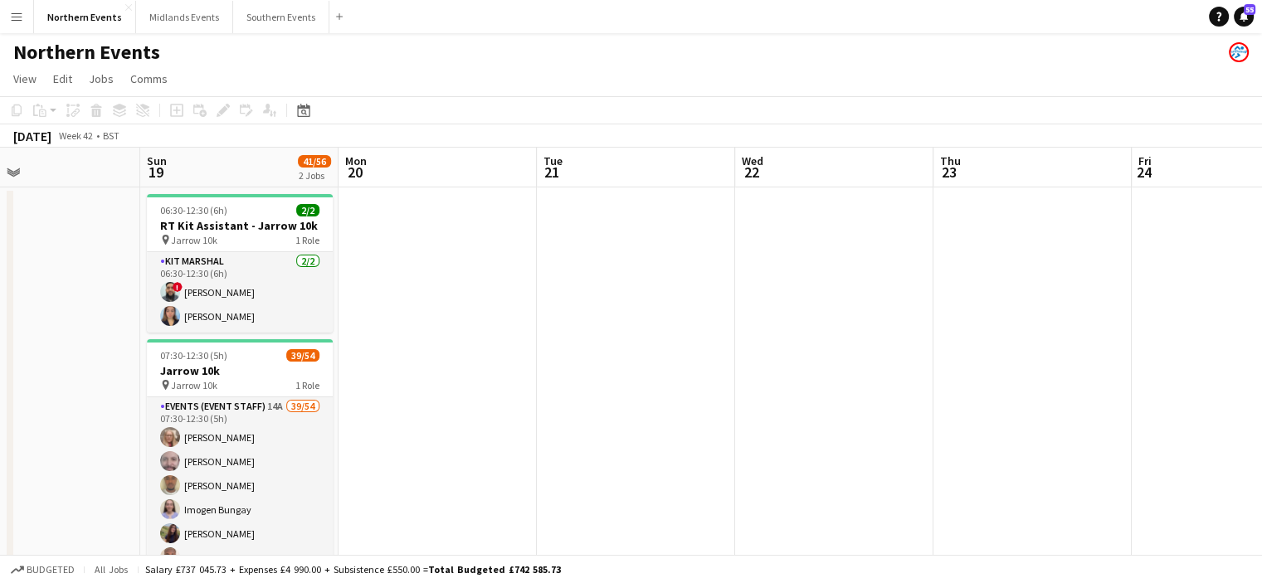
drag, startPoint x: 500, startPoint y: 376, endPoint x: 654, endPoint y: 380, distance: 153.5
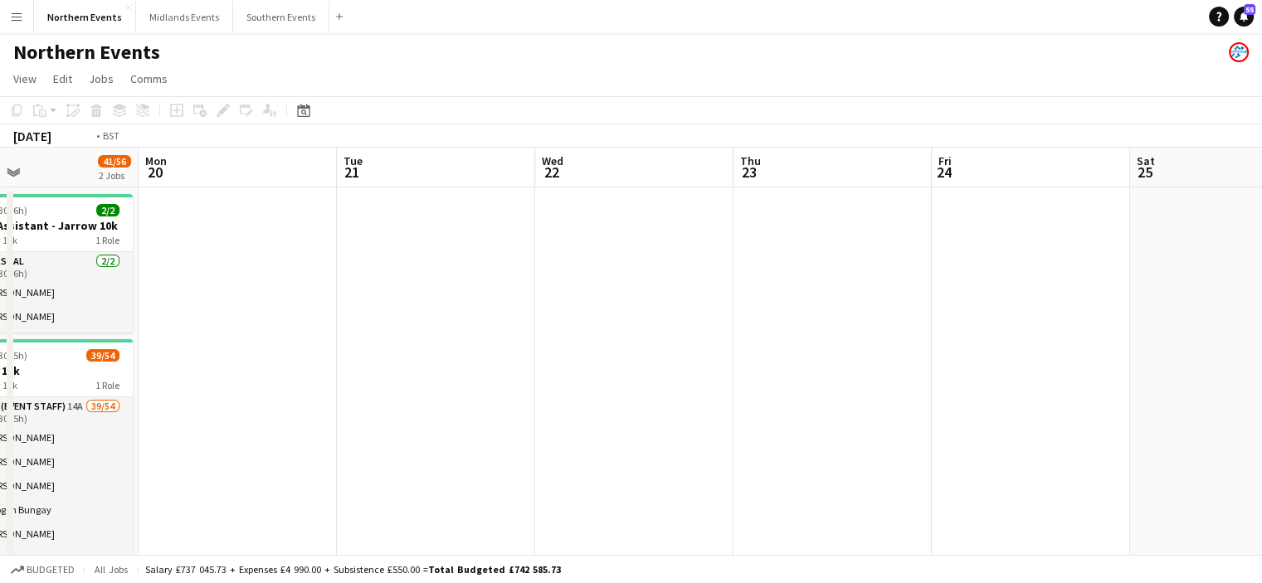
drag, startPoint x: 1190, startPoint y: 419, endPoint x: 733, endPoint y: 385, distance: 457.5
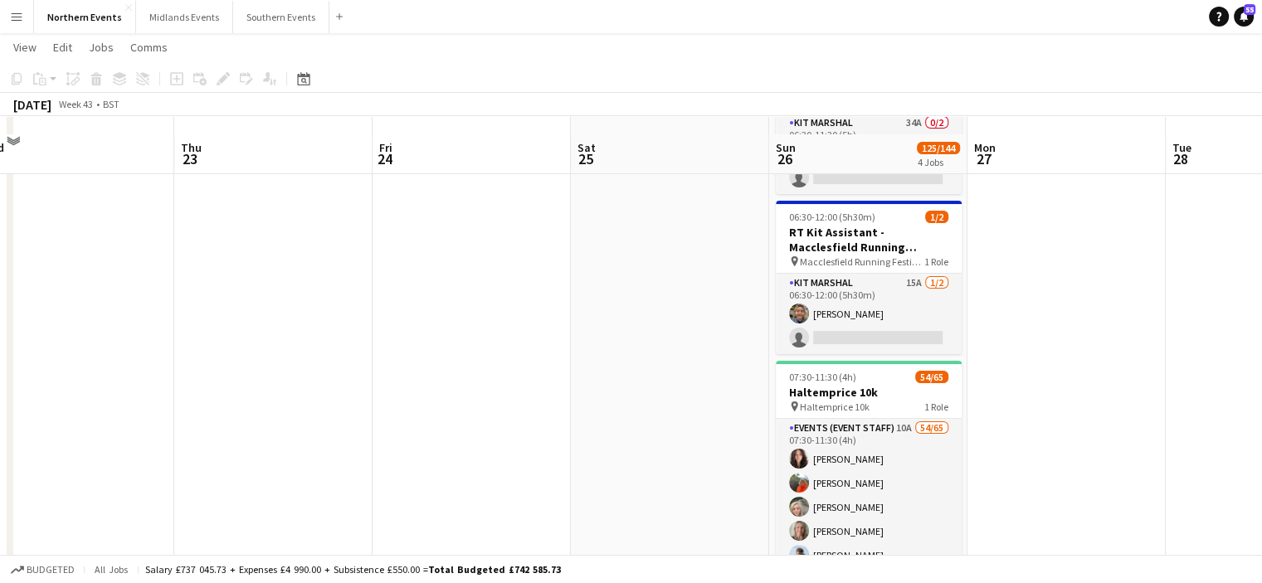
scroll to position [176, 0]
